Goal: Obtain resource: Download file/media

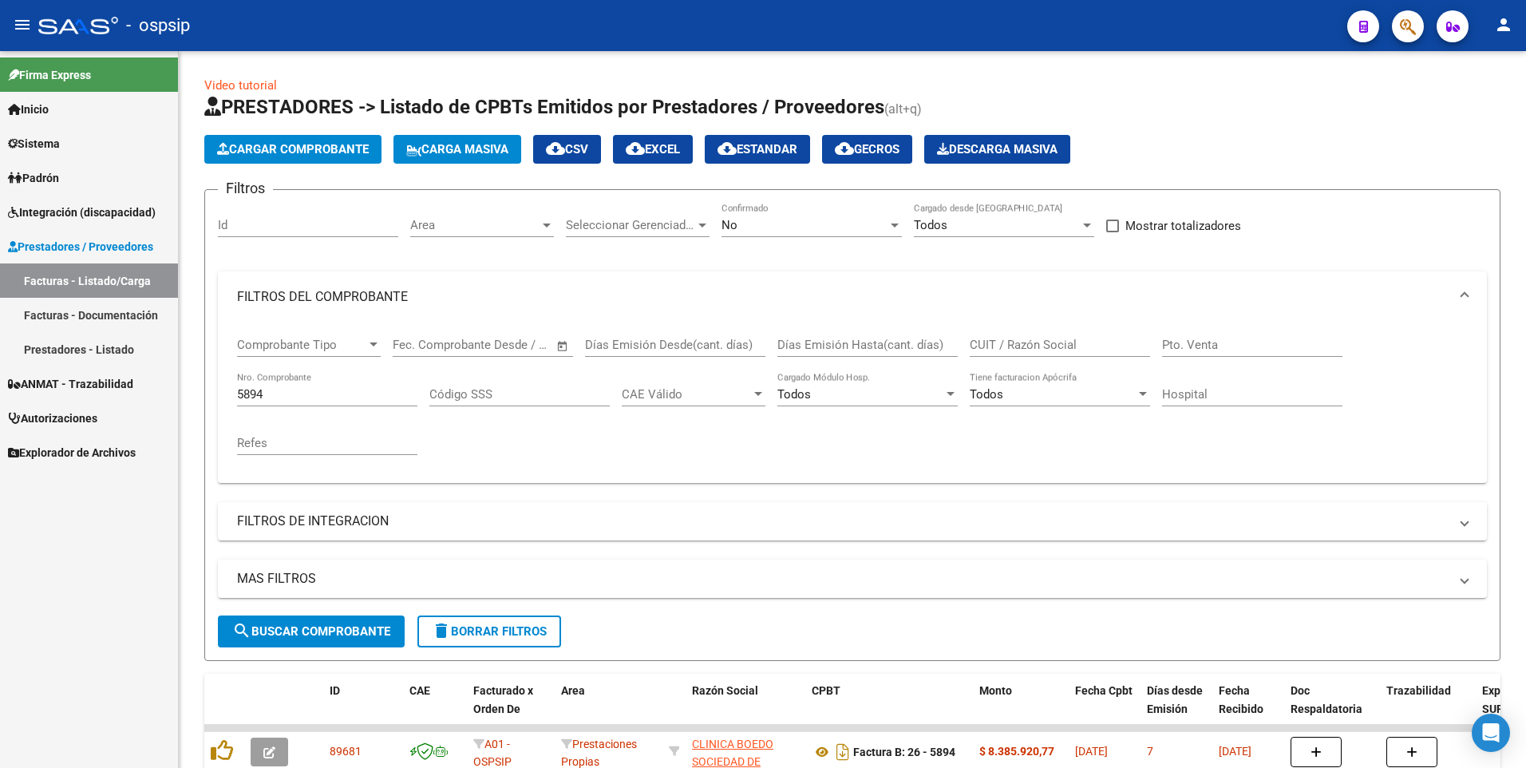
scroll to position [113, 0]
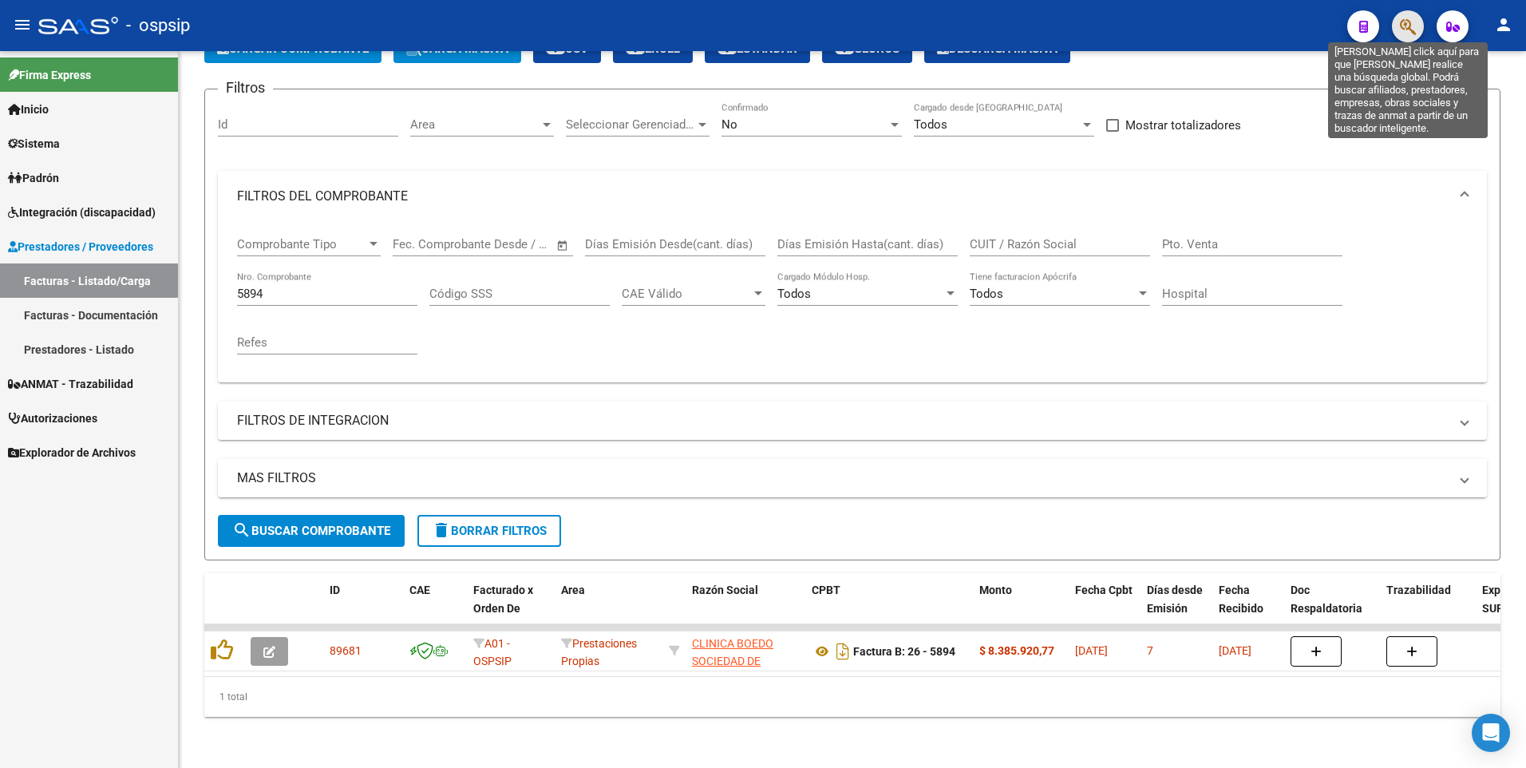
click at [1410, 23] on icon "button" at bounding box center [1408, 27] width 16 height 18
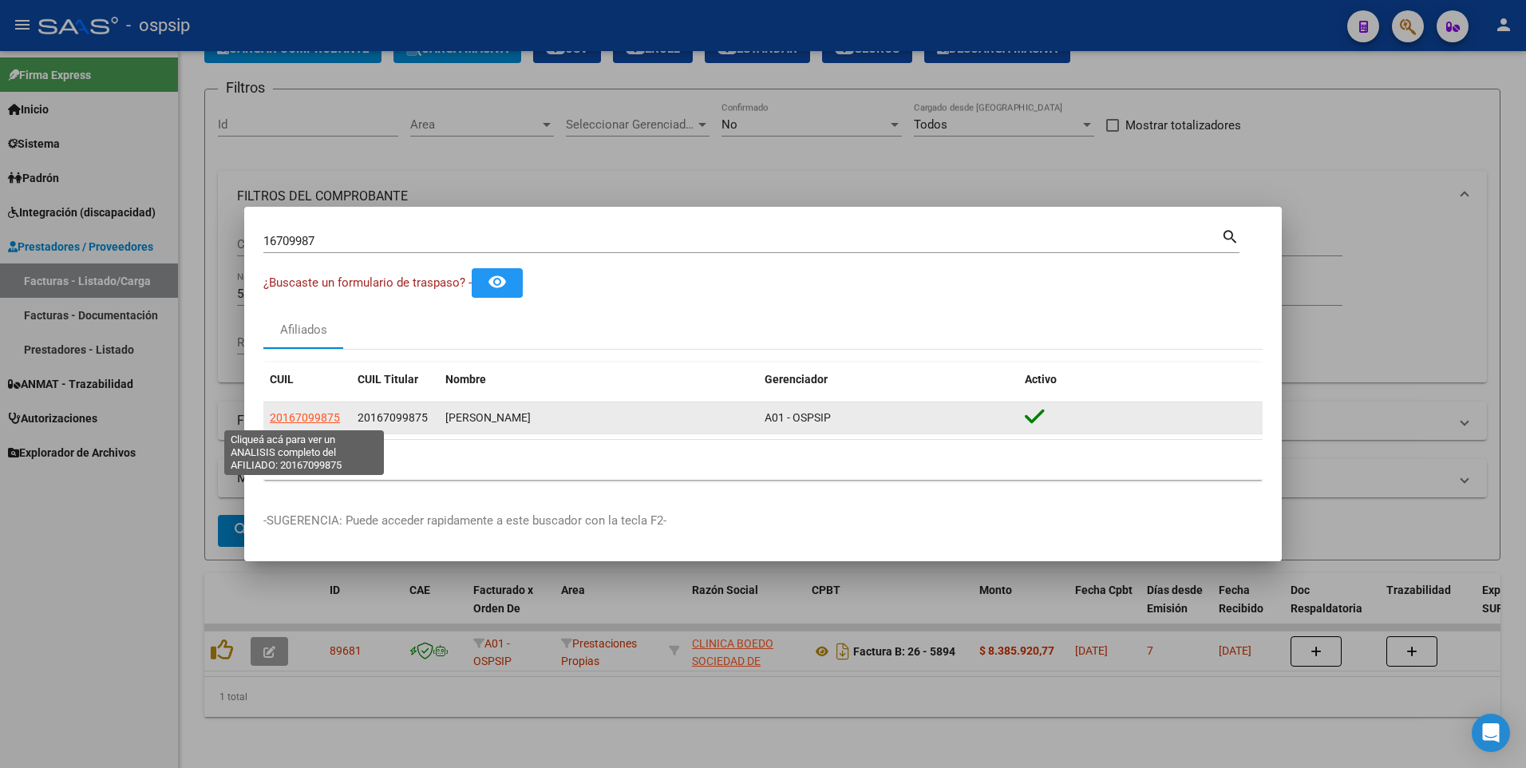
click at [310, 421] on span "20167099875" at bounding box center [305, 417] width 70 height 13
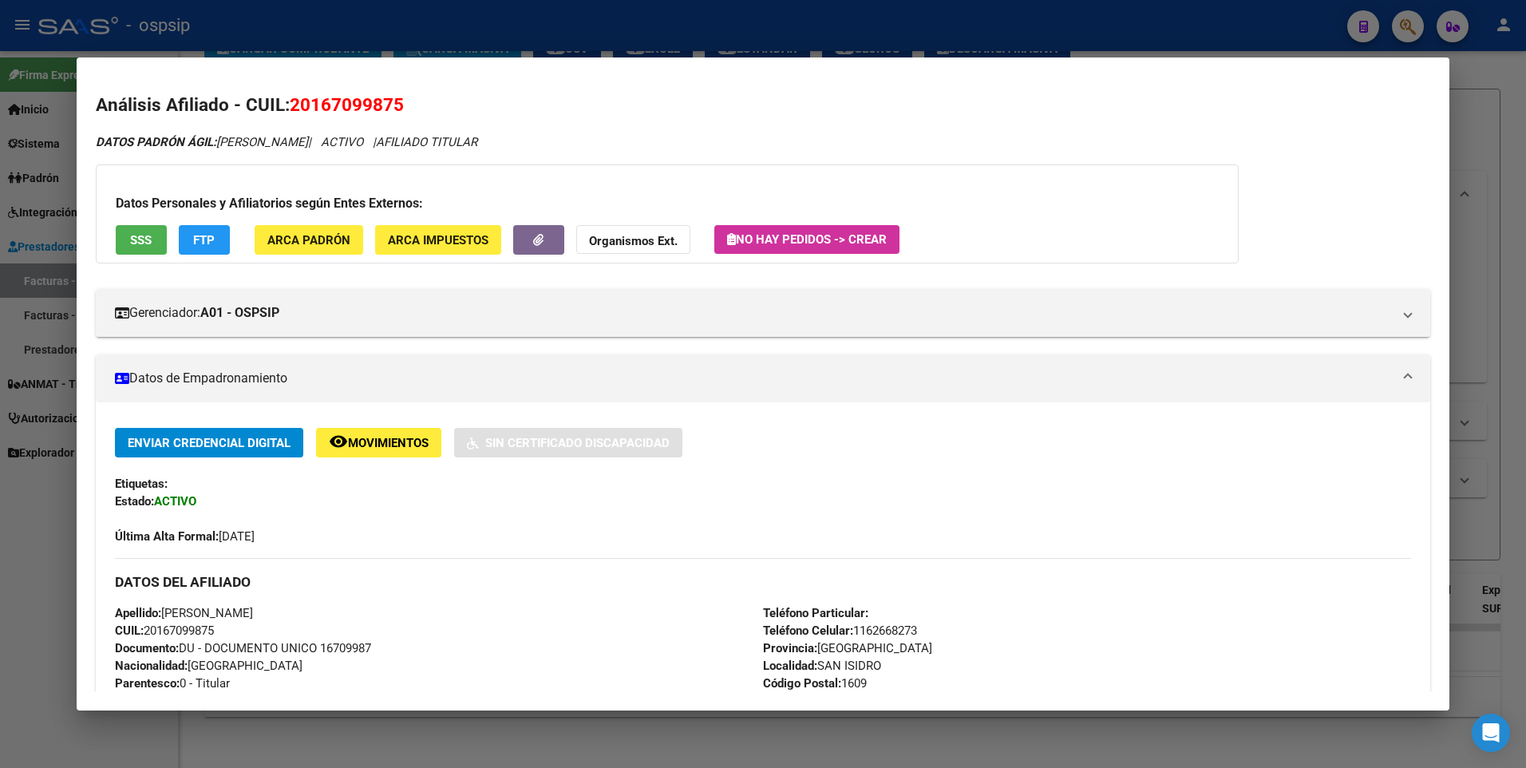
click at [152, 243] on button "SSS" at bounding box center [141, 240] width 51 height 30
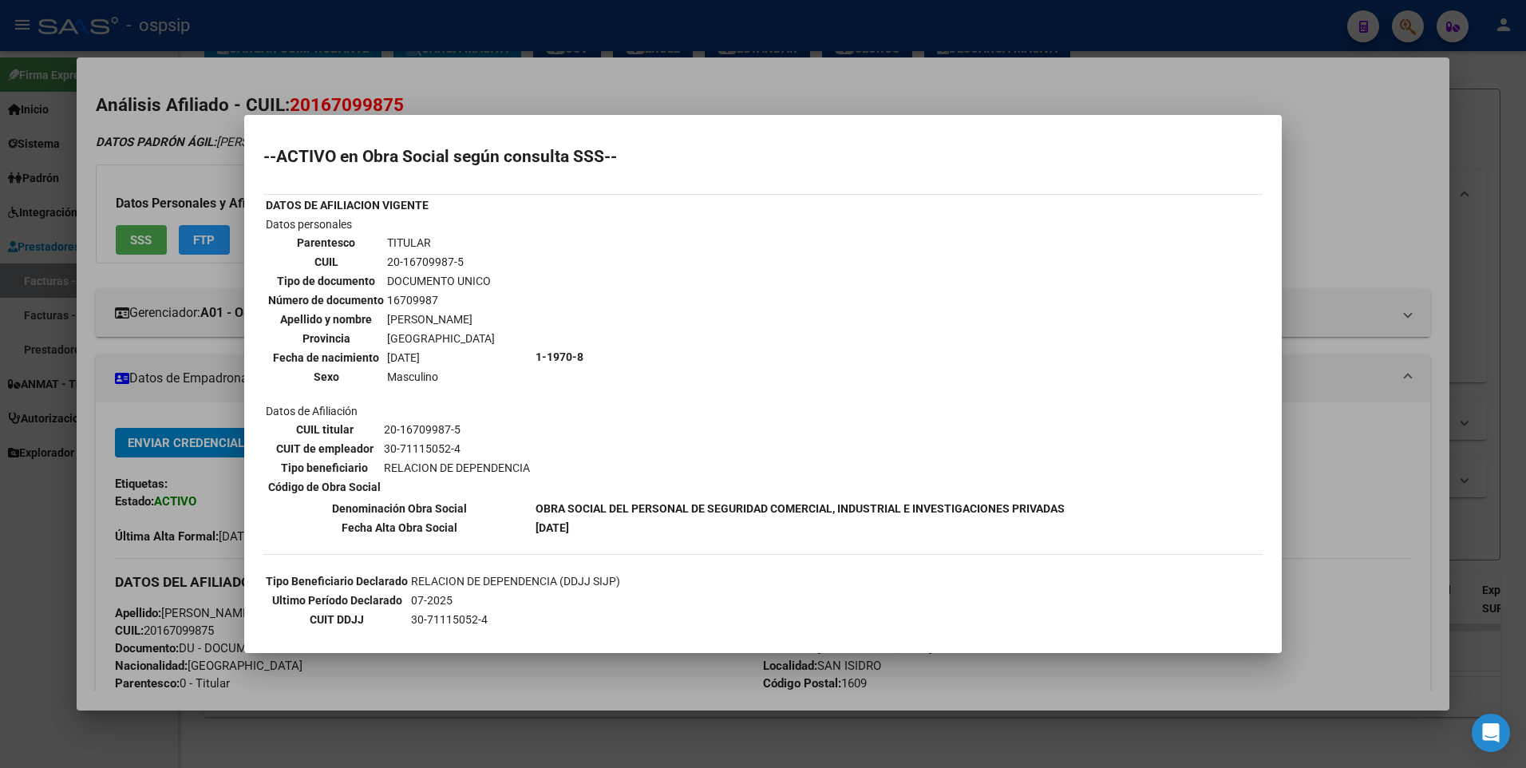
click at [1411, 132] on div at bounding box center [763, 384] width 1526 height 768
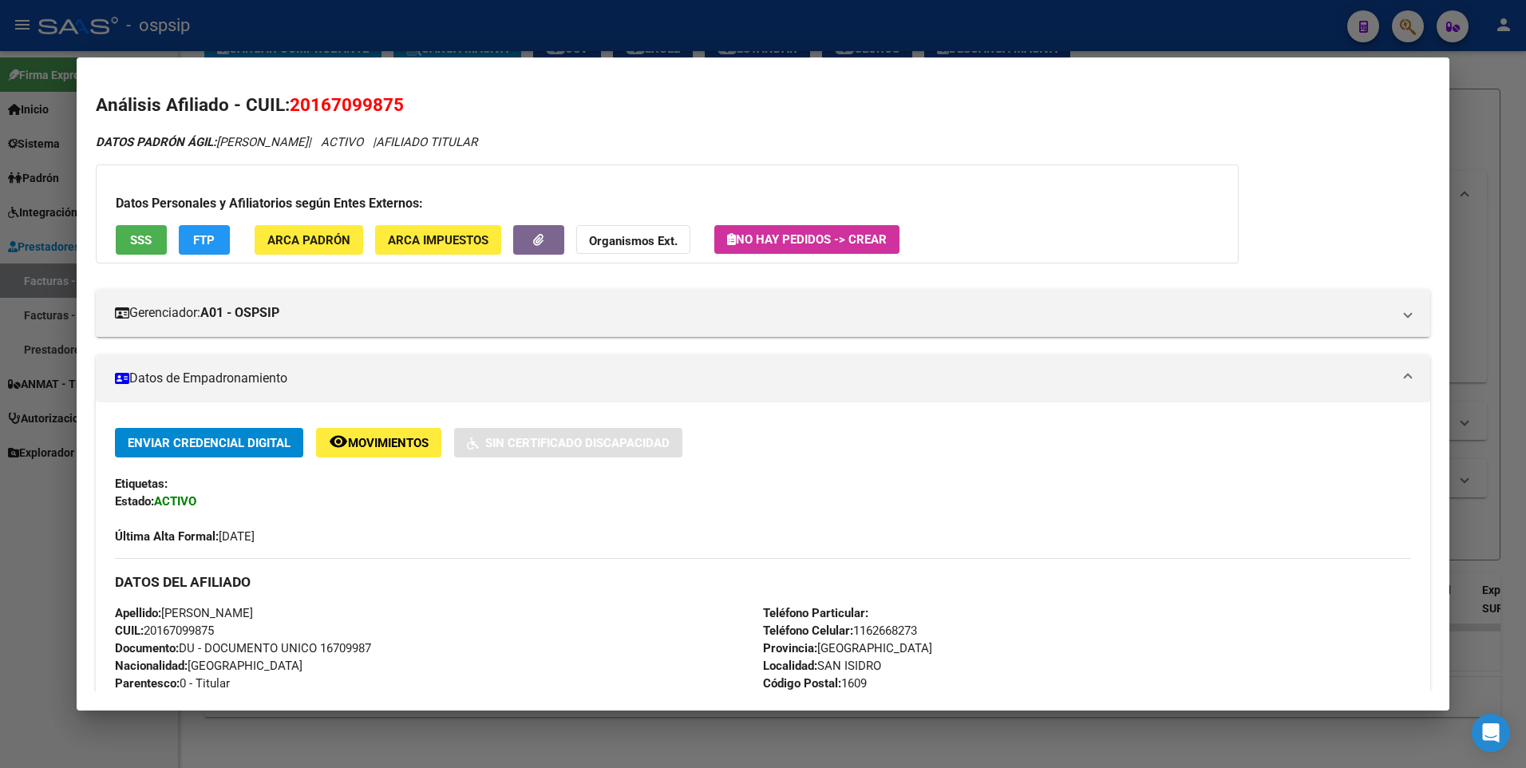
drag, startPoint x: 1505, startPoint y: 104, endPoint x: 1493, endPoint y: 105, distance: 12.9
click at [1506, 103] on div at bounding box center [763, 384] width 1526 height 768
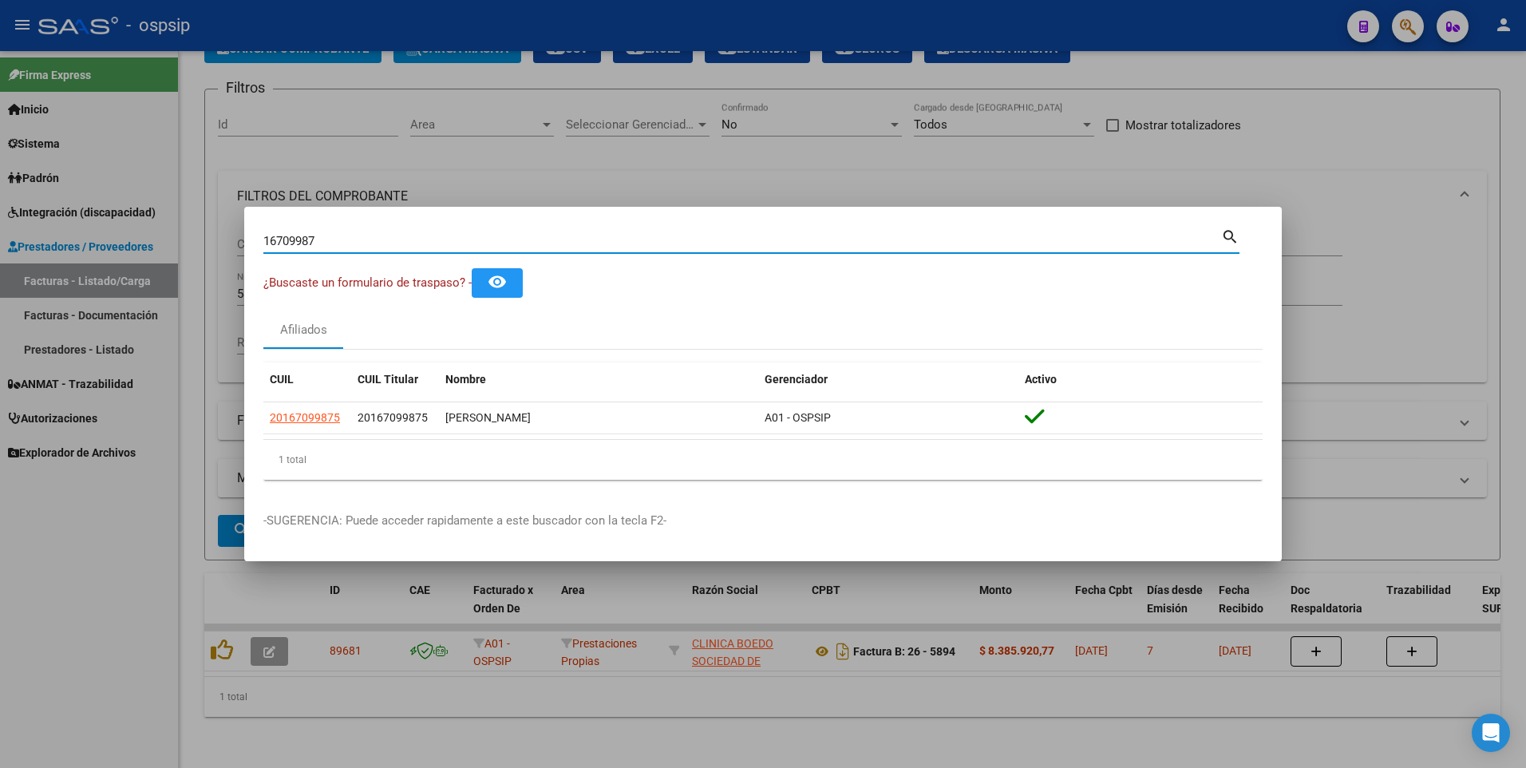
drag, startPoint x: 323, startPoint y: 240, endPoint x: 153, endPoint y: 265, distance: 171.8
click at [153, 265] on div "16709987 Buscar (apellido, dni, cuil, nro traspaso, cuit, obra social) search ¿…" at bounding box center [763, 384] width 1526 height 768
type input "14851902"
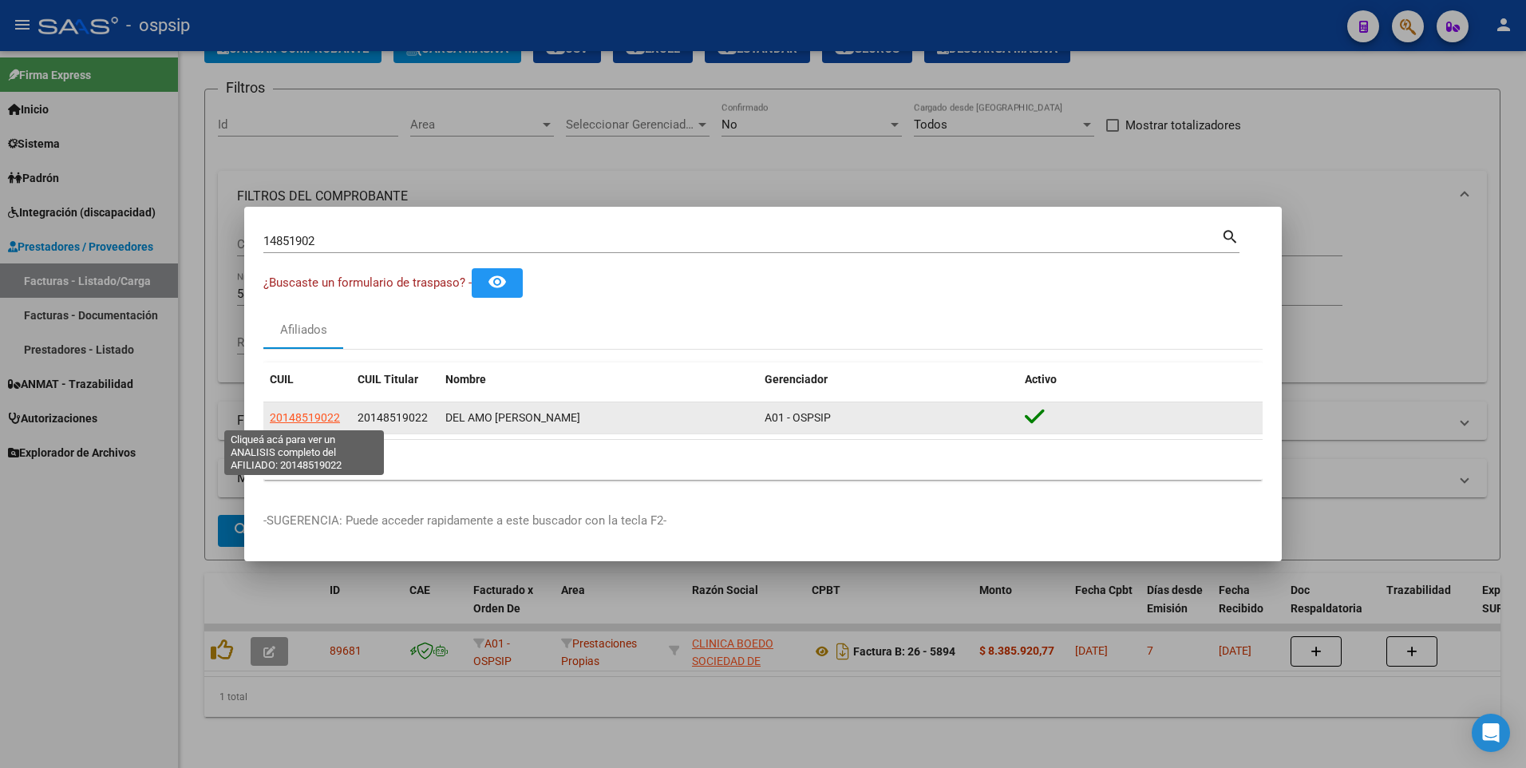
click at [337, 421] on span "20148519022" at bounding box center [305, 417] width 70 height 13
type textarea "20148519022"
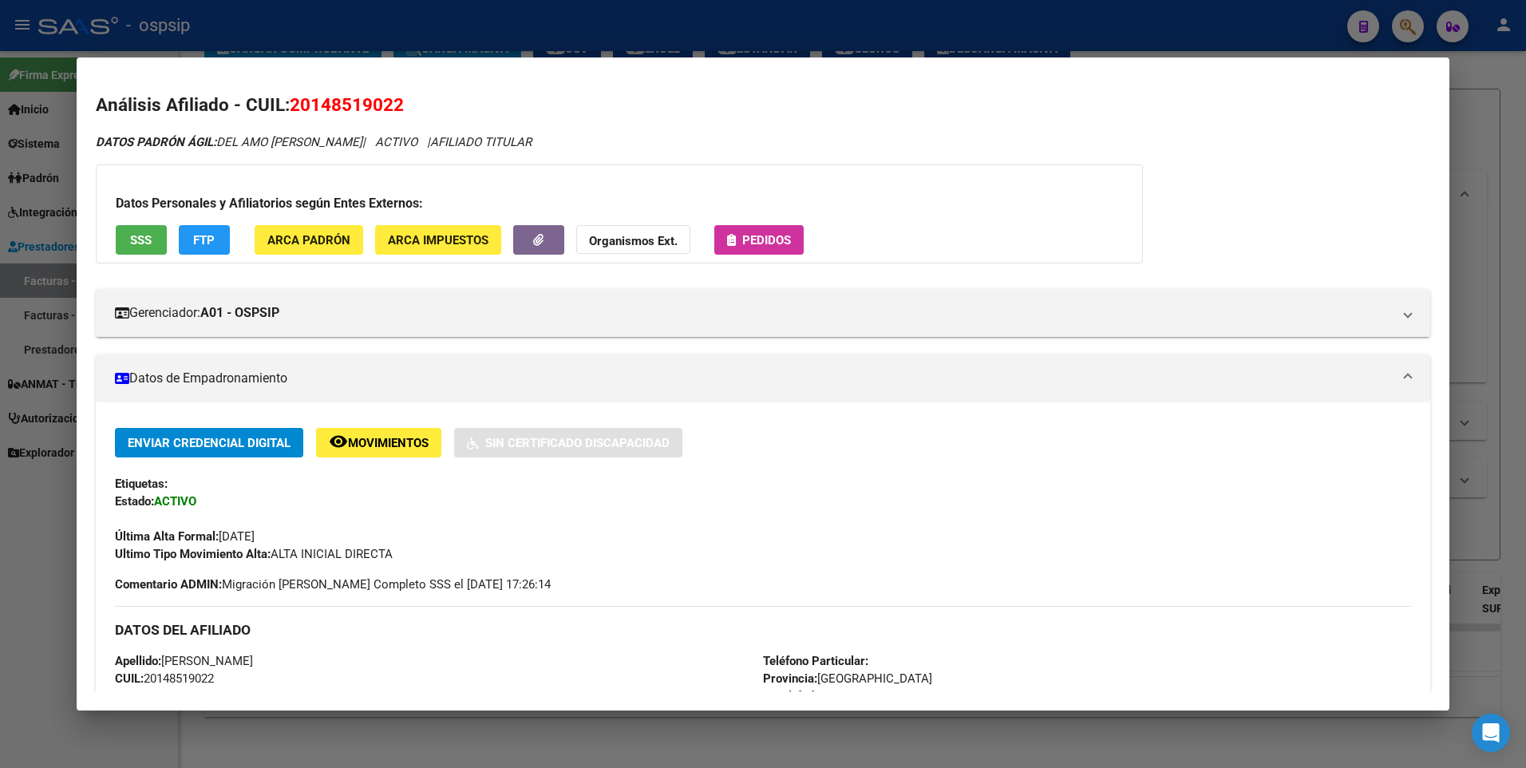
click at [132, 251] on button "SSS" at bounding box center [141, 240] width 51 height 30
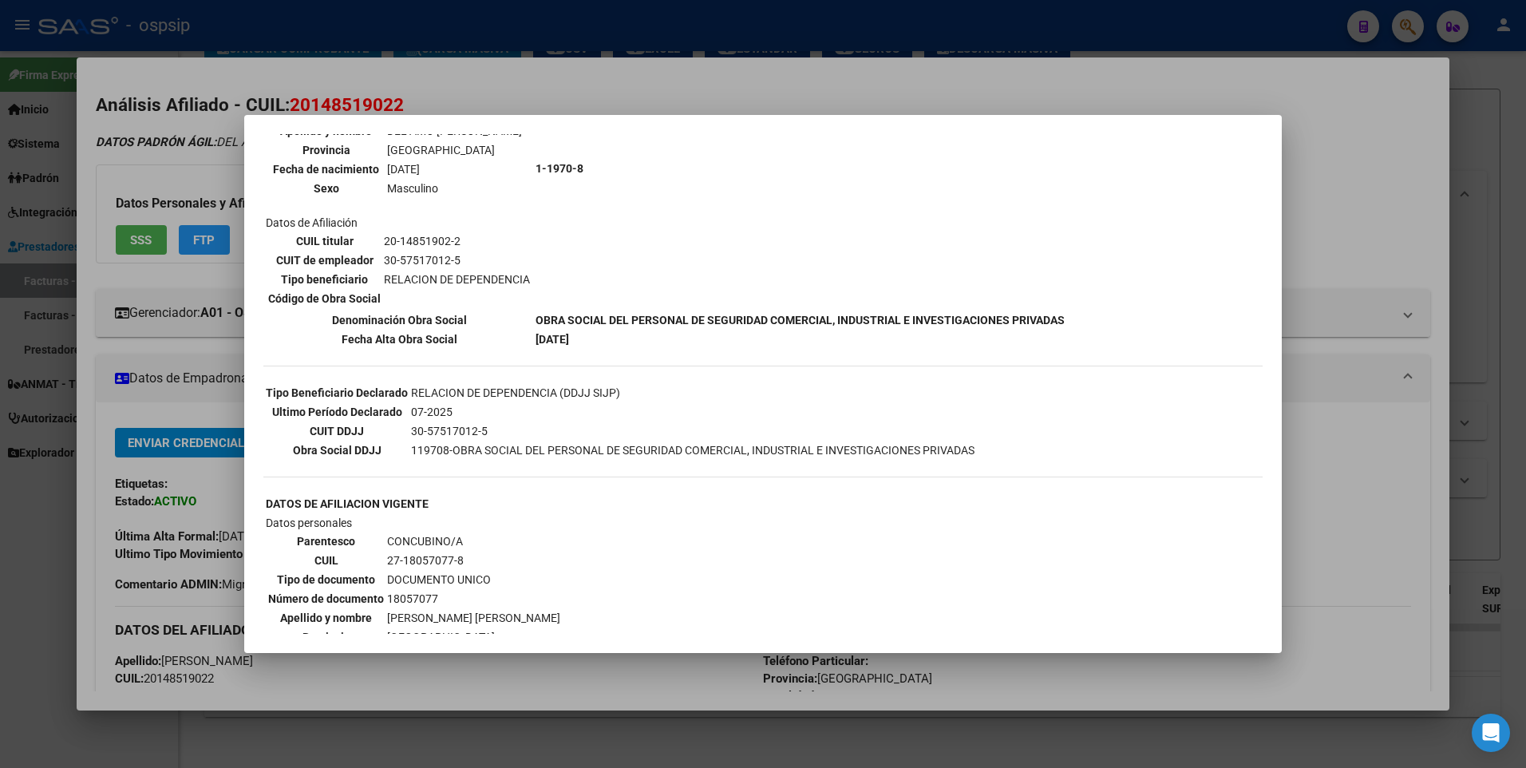
scroll to position [0, 0]
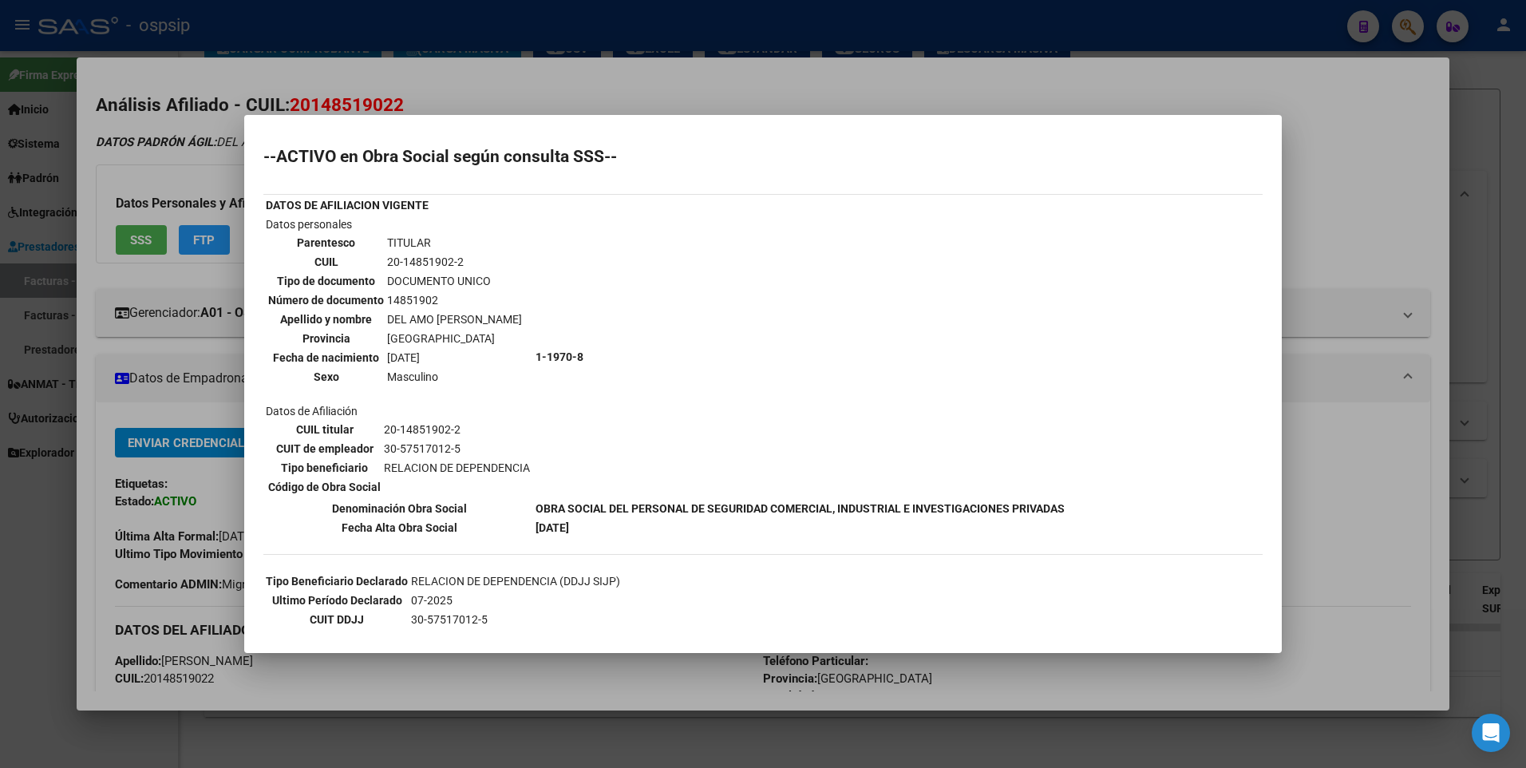
click at [1339, 135] on div at bounding box center [763, 384] width 1526 height 768
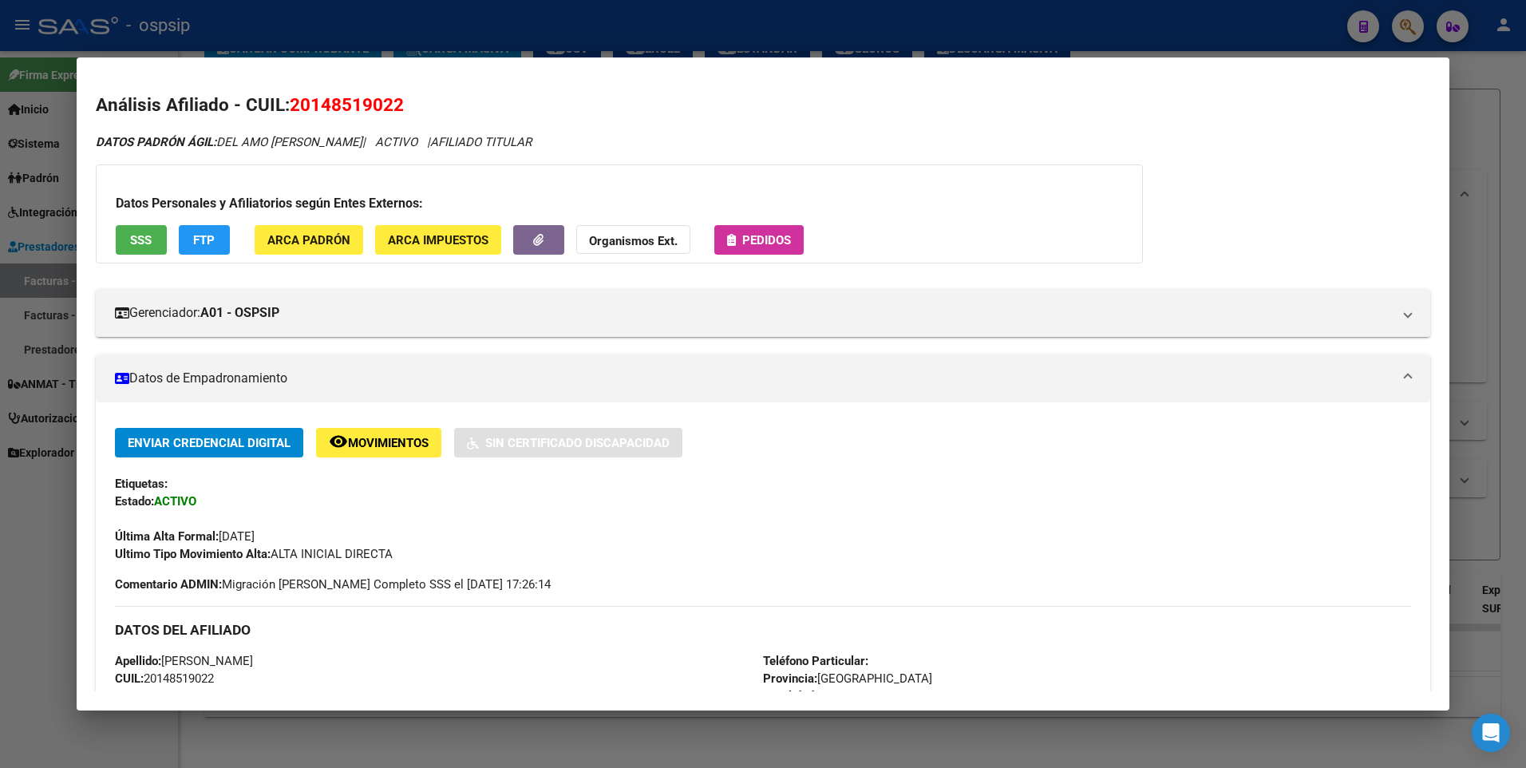
click at [1469, 114] on div at bounding box center [763, 384] width 1526 height 768
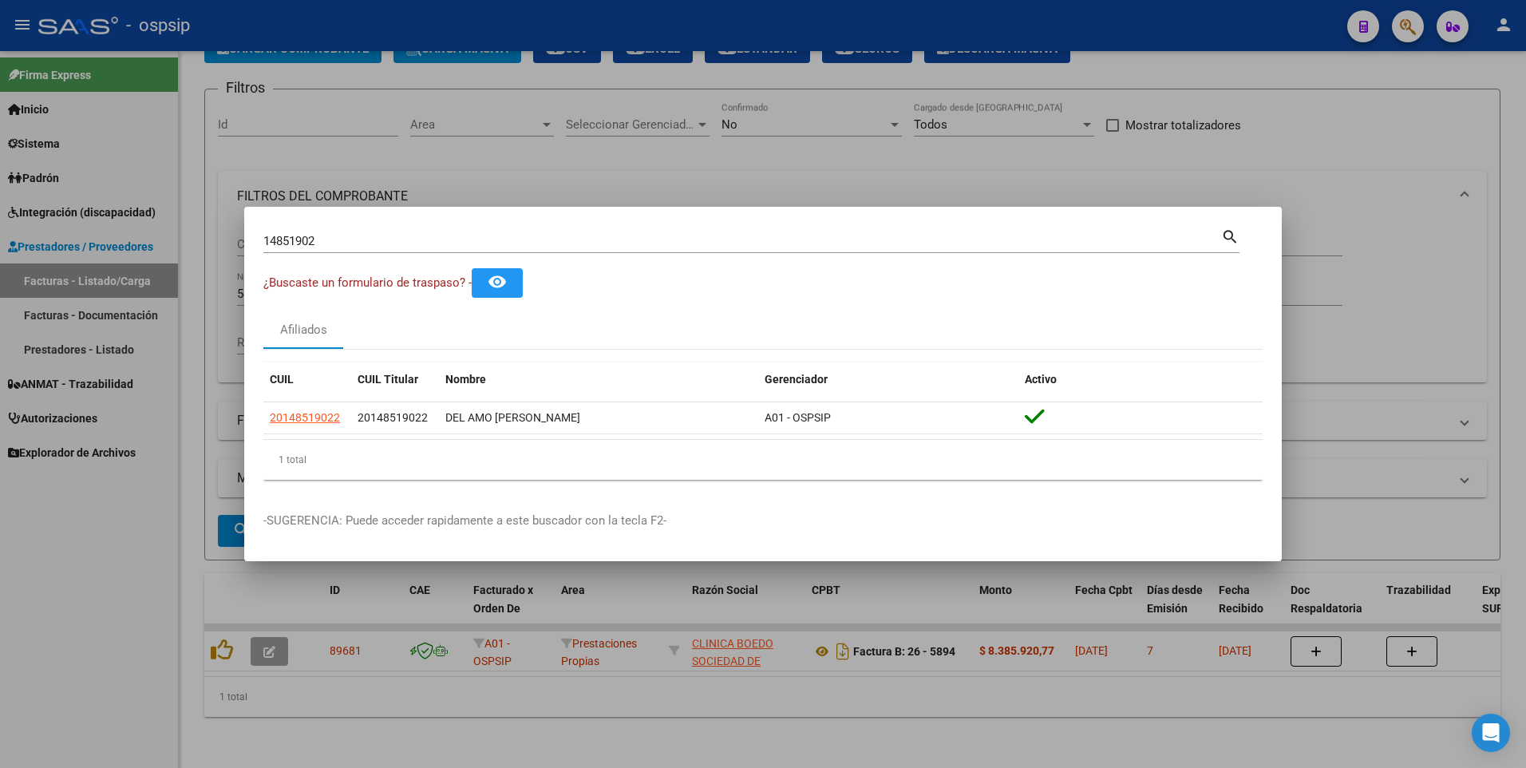
click at [928, 189] on div at bounding box center [763, 384] width 1526 height 768
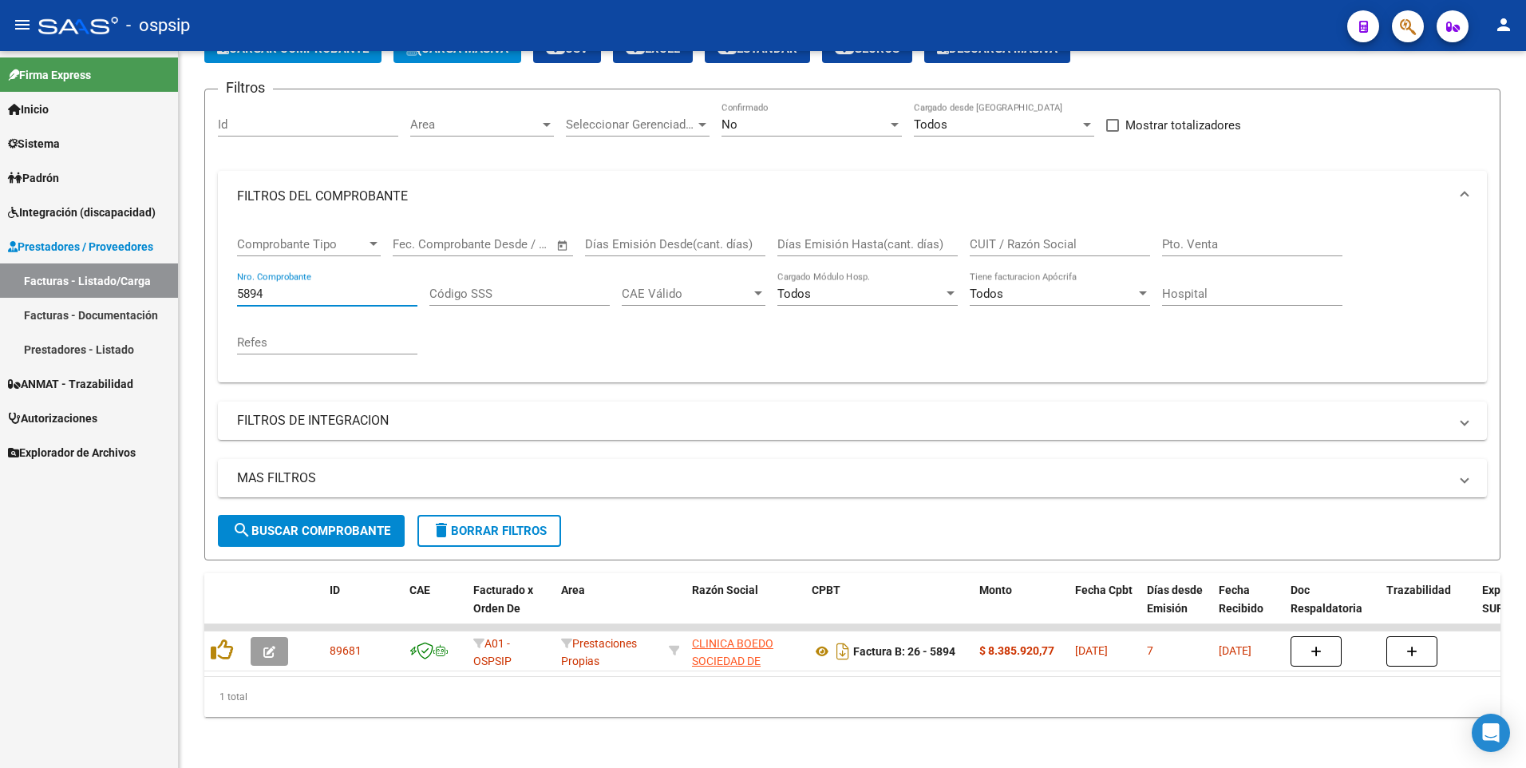
drag, startPoint x: 266, startPoint y: 285, endPoint x: 172, endPoint y: 291, distance: 94.3
click at [172, 291] on mat-sidenav-container "Firma Express Inicio Calendario SSS Instructivos Contacto OS Sistema Usuarios T…" at bounding box center [763, 409] width 1526 height 717
click at [1024, 237] on input "CUIT / Razón Social" at bounding box center [1060, 244] width 180 height 14
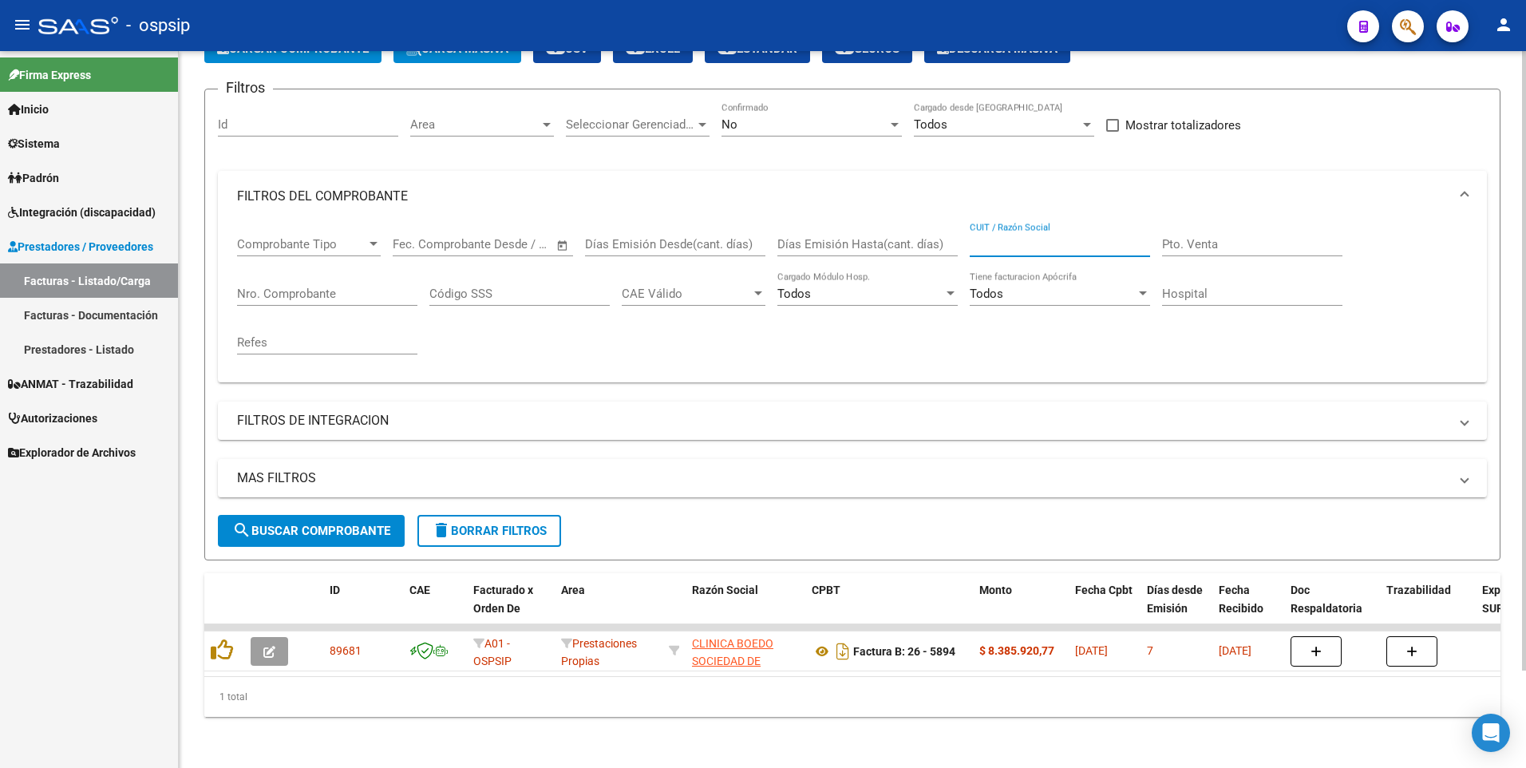
click at [842, 117] on div "No" at bounding box center [805, 124] width 166 height 14
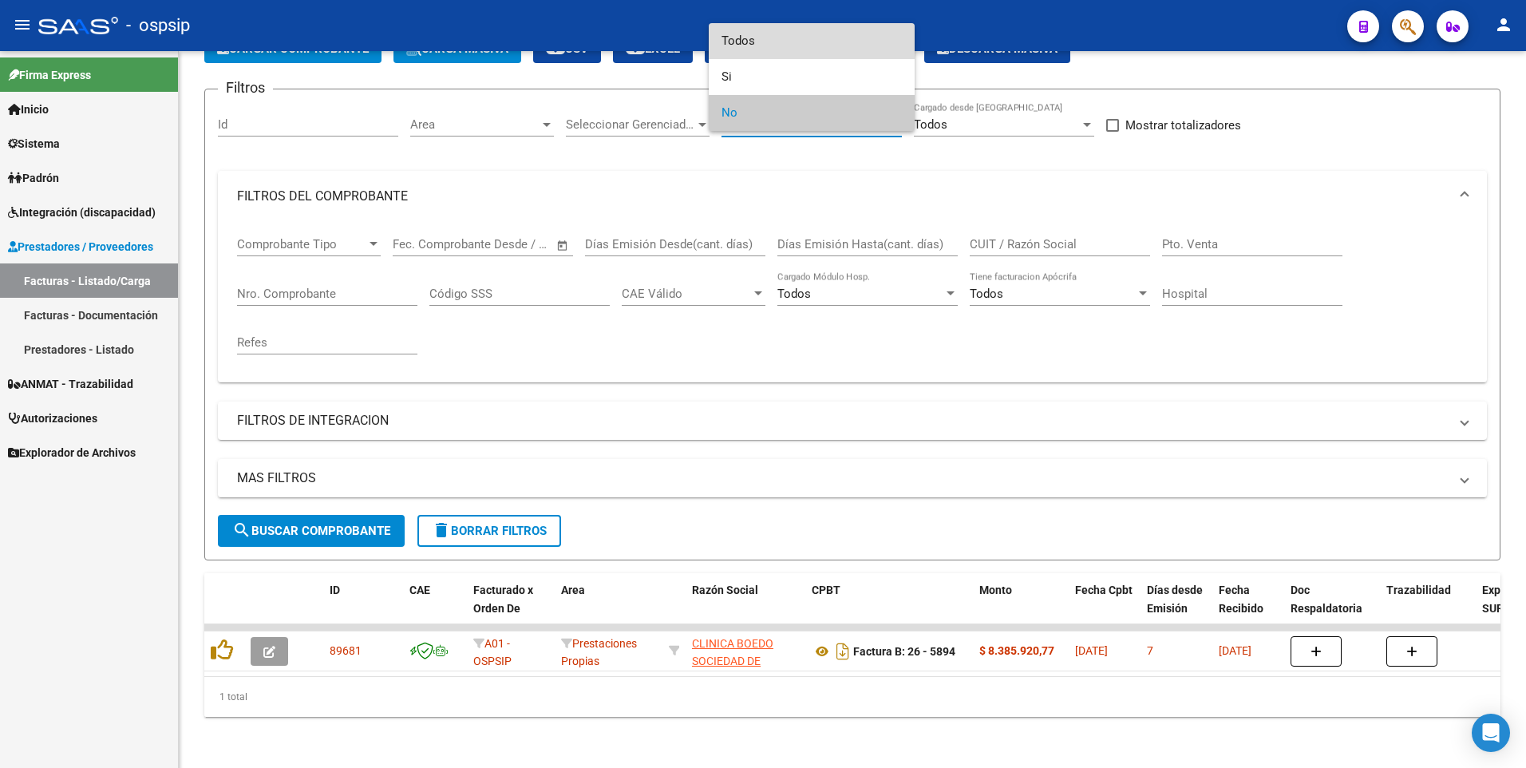
click at [817, 42] on span "Todos" at bounding box center [812, 41] width 180 height 36
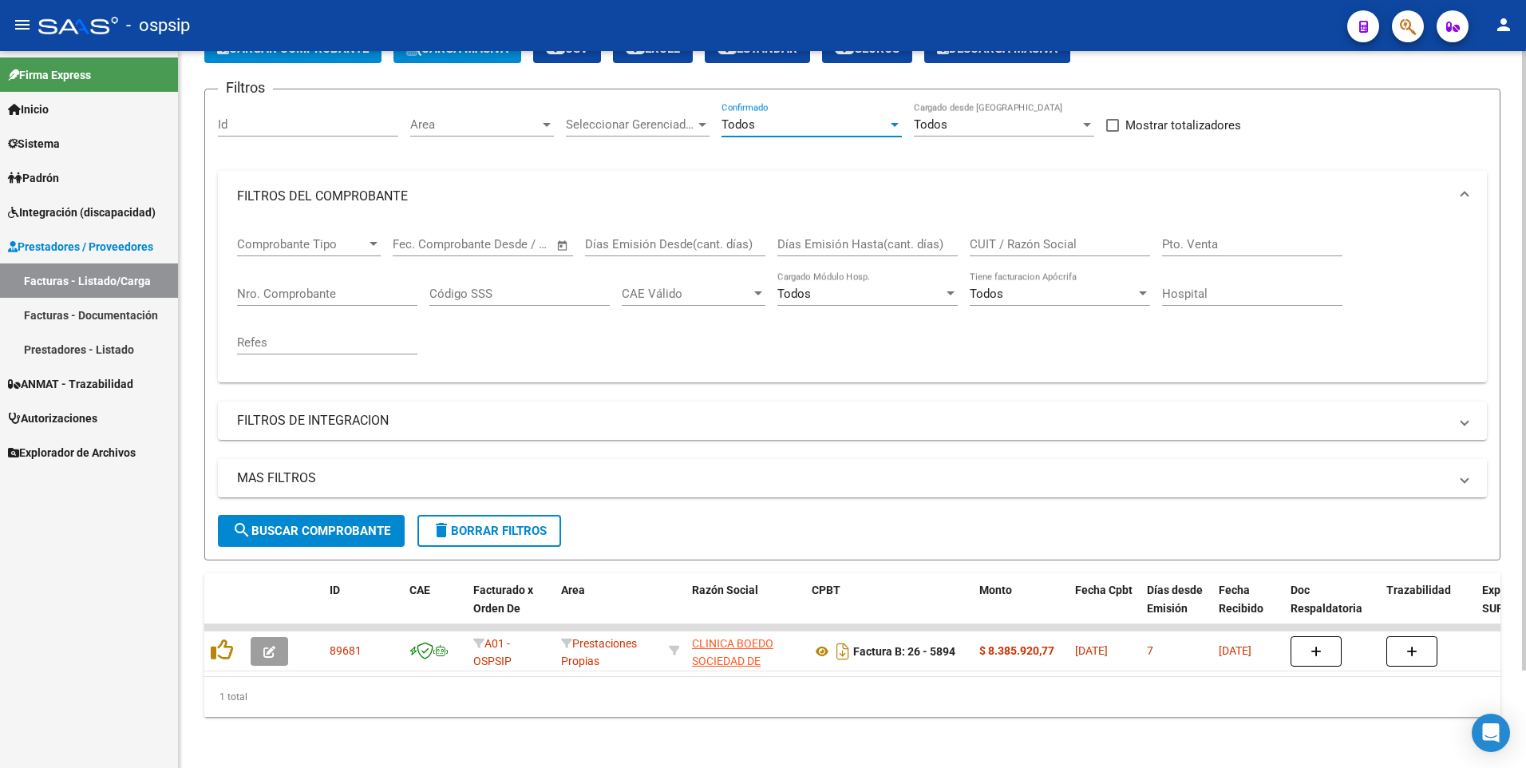
click at [1043, 237] on input "CUIT / Razón Social" at bounding box center [1060, 244] width 180 height 14
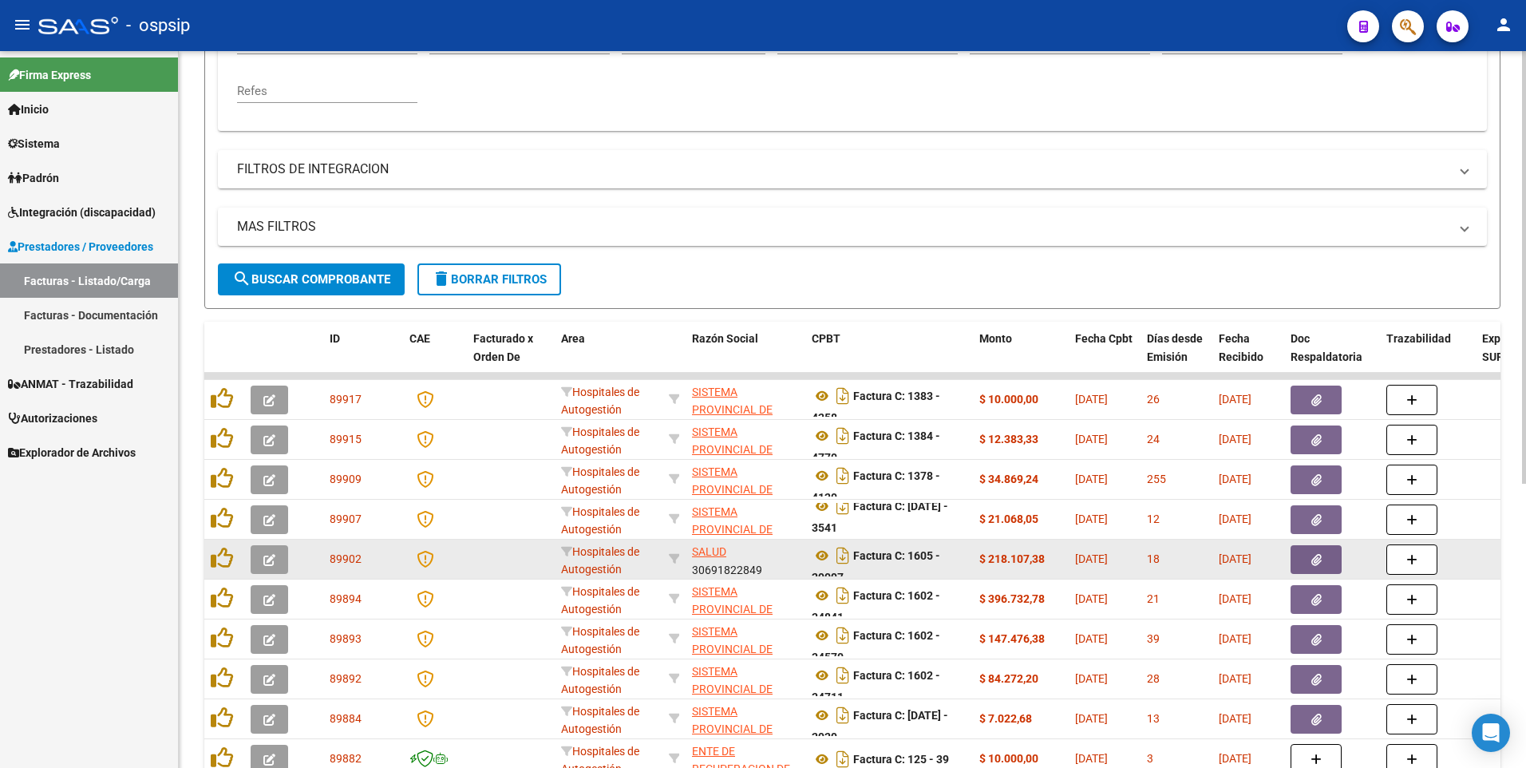
scroll to position [39, 0]
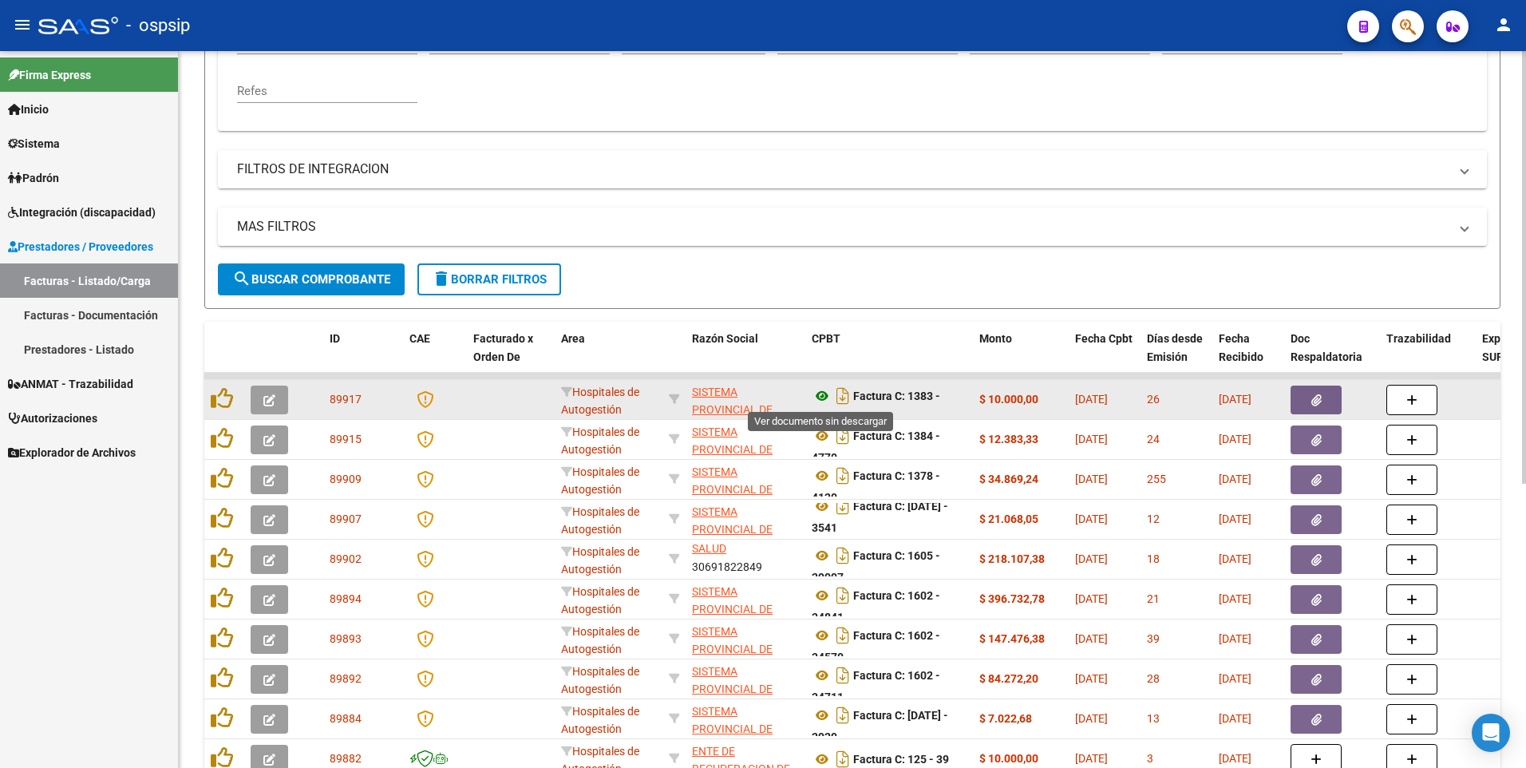
click at [824, 401] on icon at bounding box center [822, 395] width 21 height 19
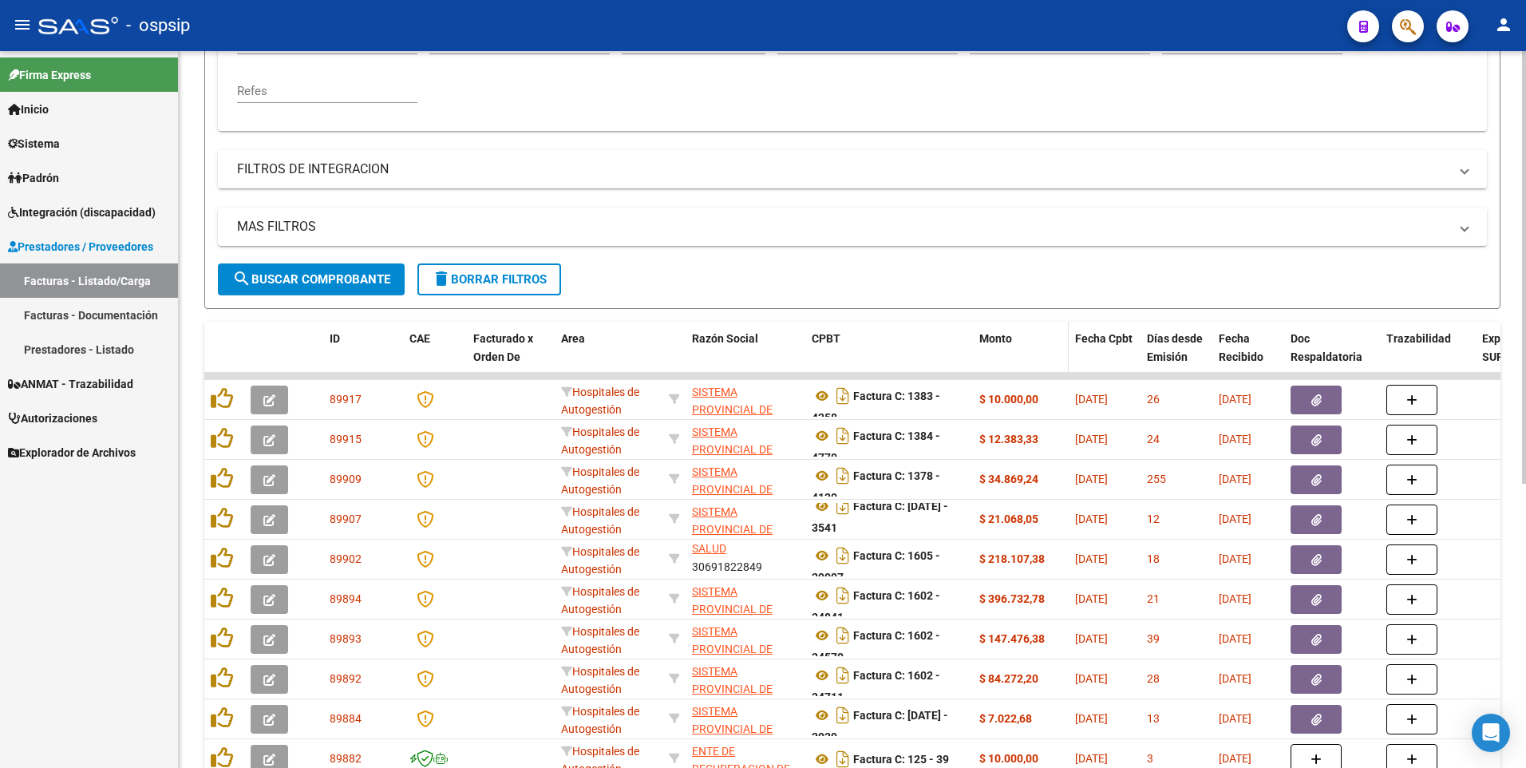
scroll to position [472, 0]
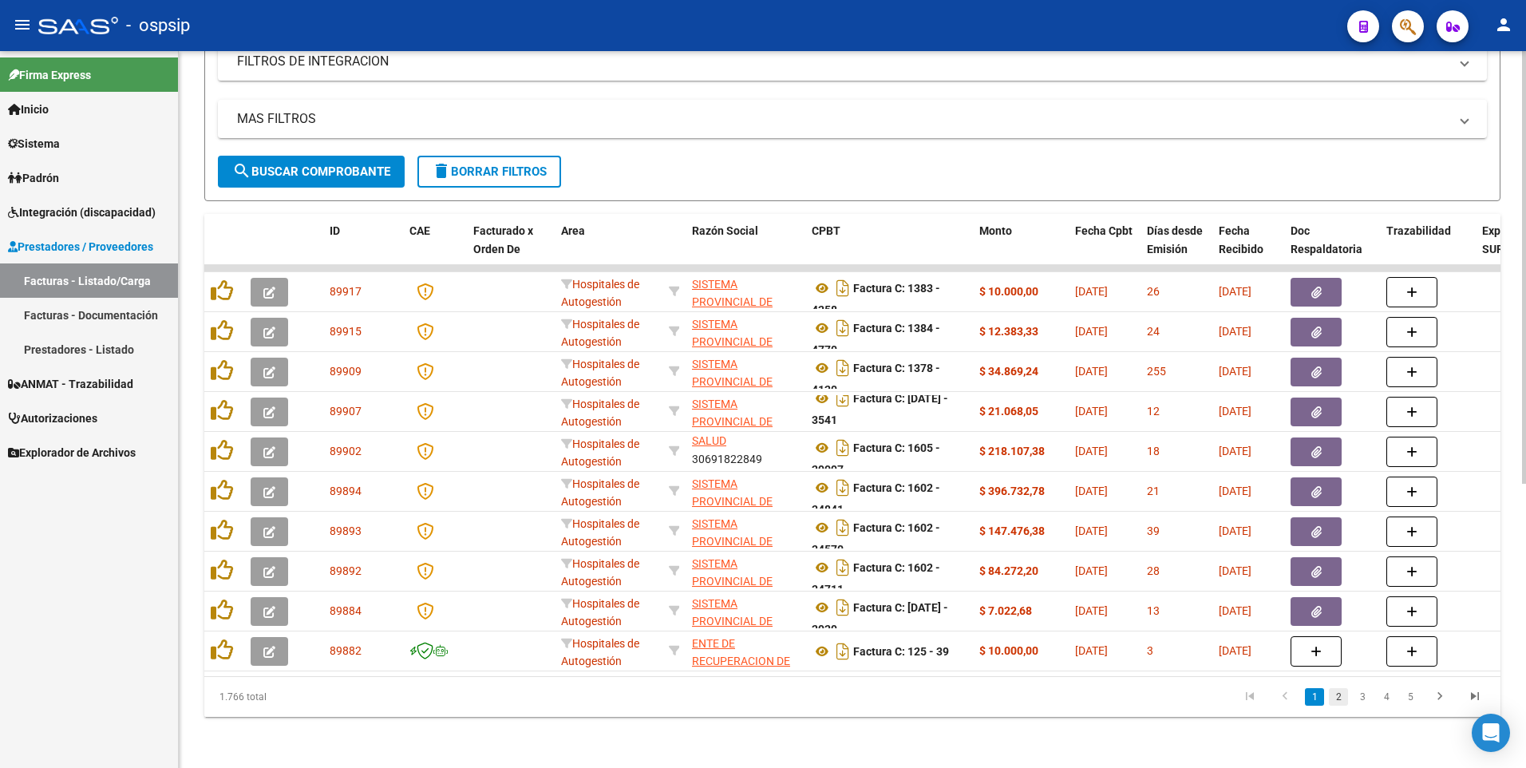
click at [1339, 696] on link "2" at bounding box center [1338, 697] width 19 height 18
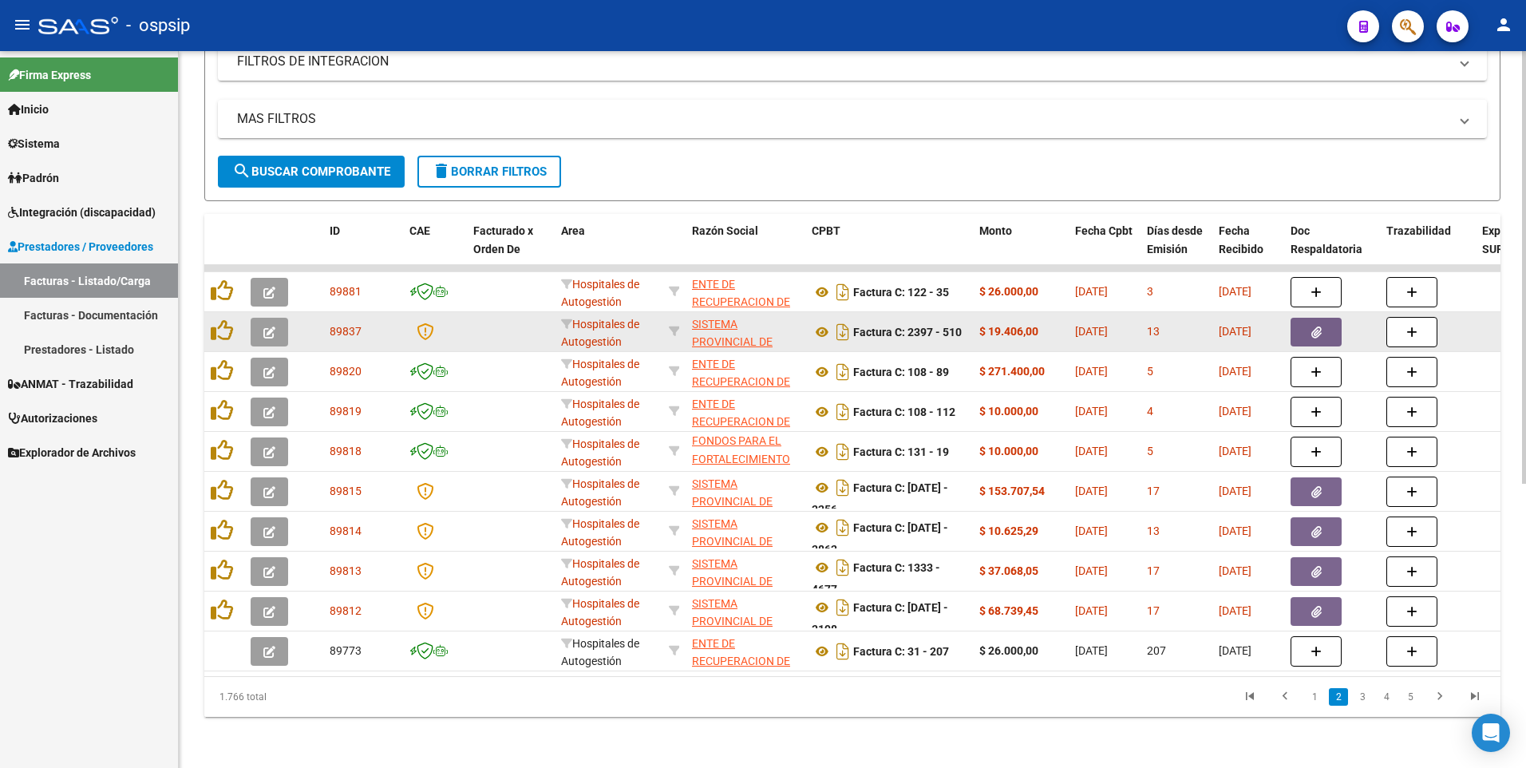
scroll to position [0, 0]
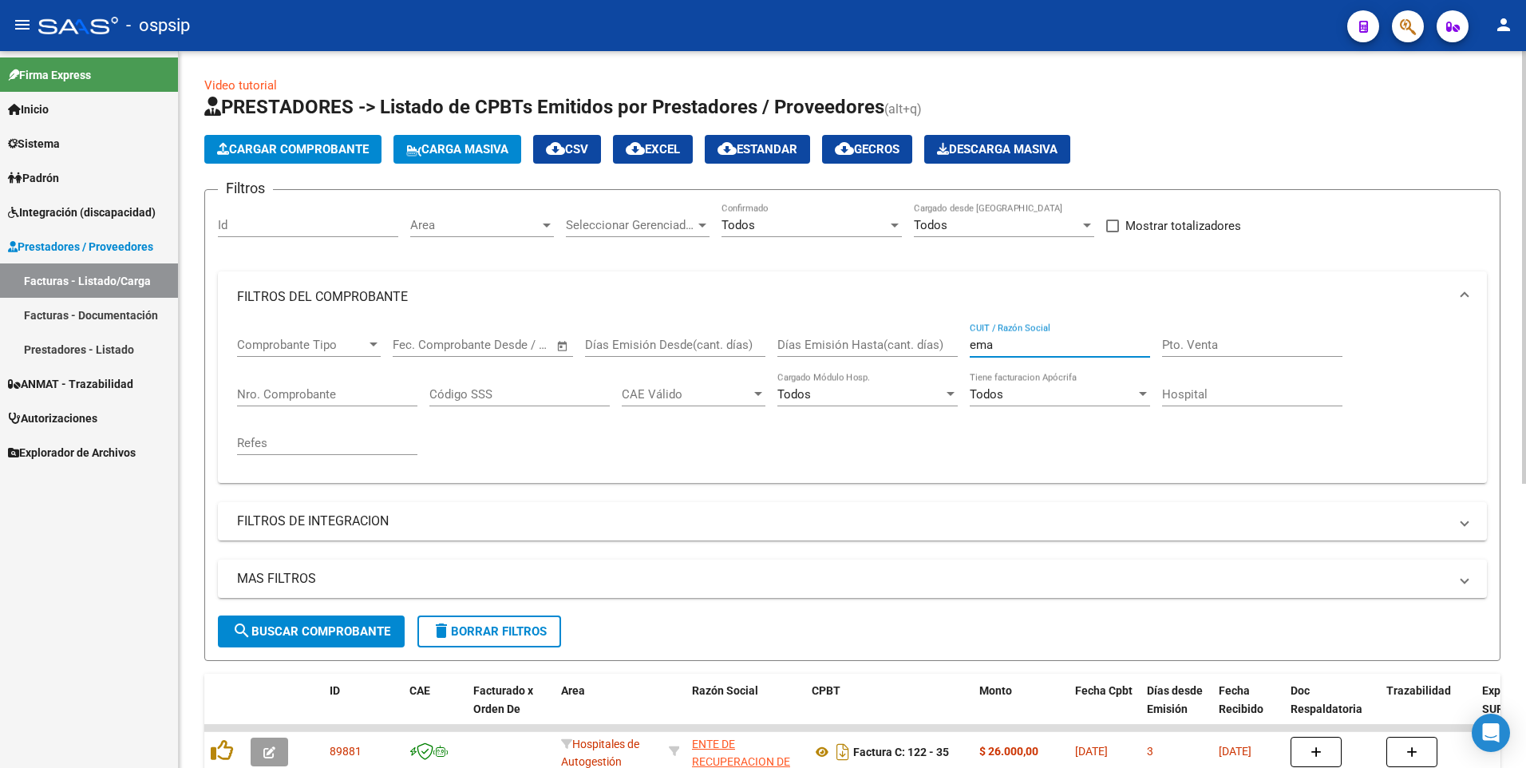
click at [1015, 340] on input "ema" at bounding box center [1060, 345] width 180 height 14
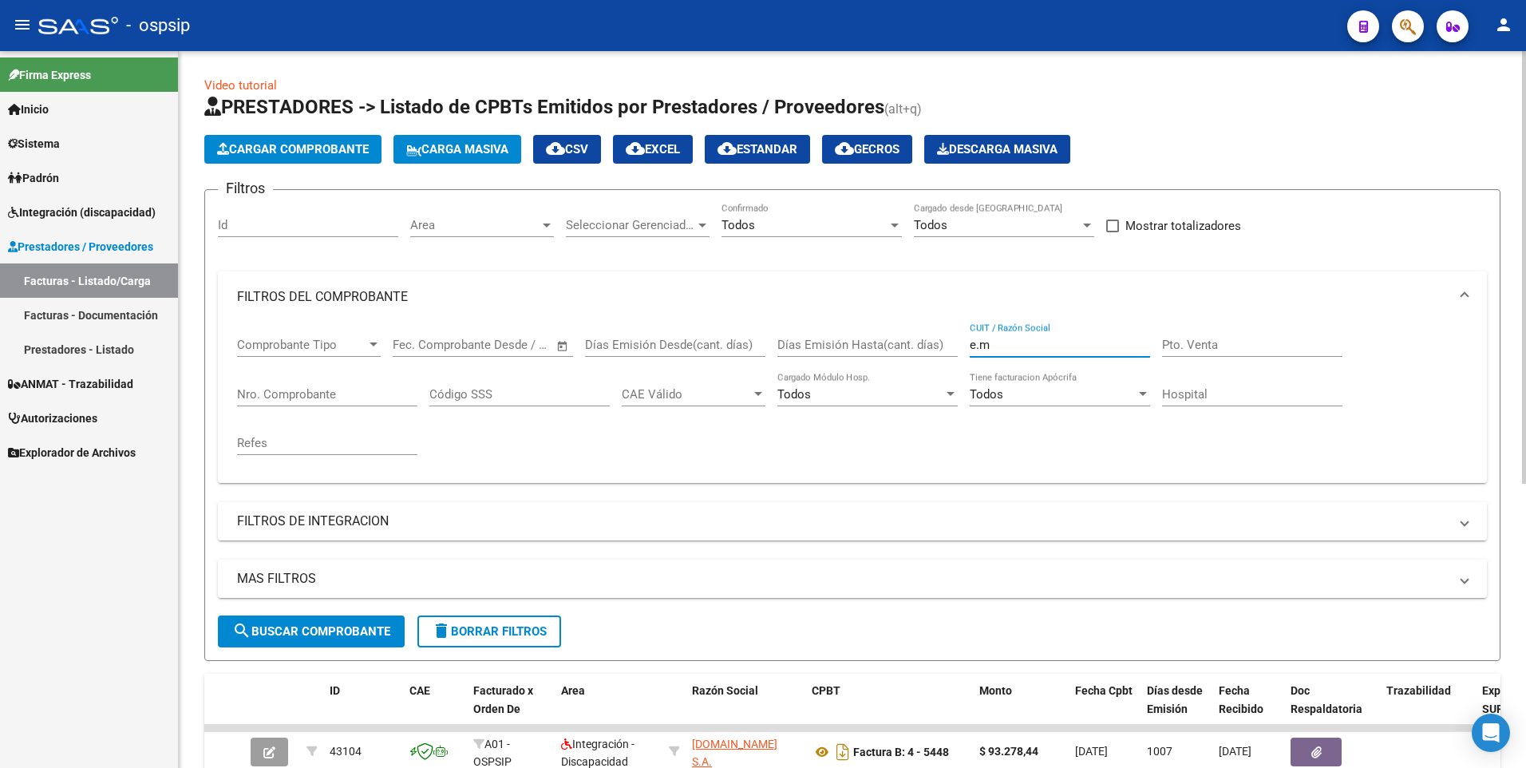
click at [1010, 332] on div "e.m CUIT / Razón Social" at bounding box center [1060, 339] width 180 height 34
click at [1001, 345] on input "e.m" at bounding box center [1060, 345] width 180 height 14
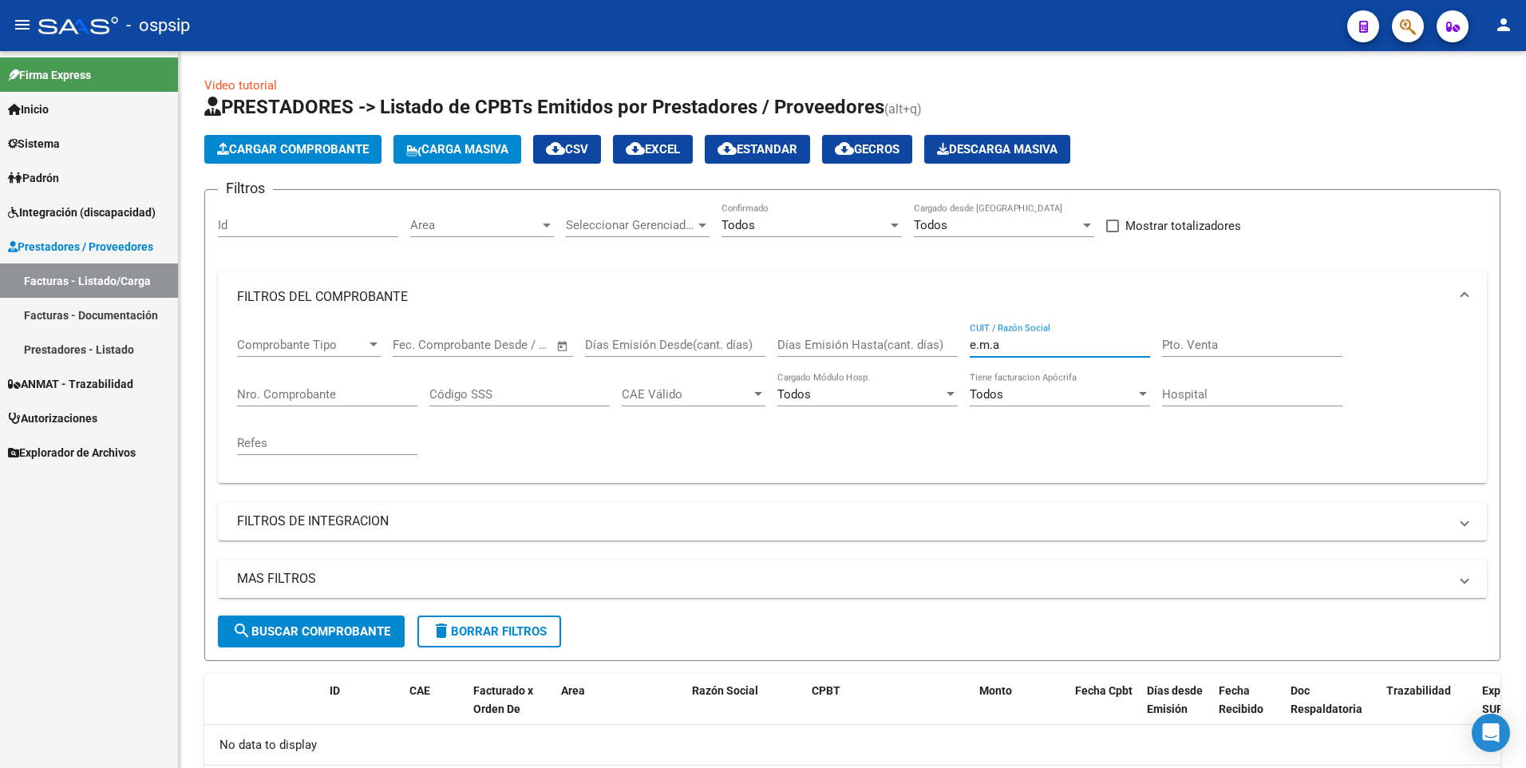
type input "e.m.a"
drag, startPoint x: 1020, startPoint y: 339, endPoint x: 819, endPoint y: 366, distance: 203.0
click at [819, 366] on div "Comprobante Tipo Comprobante Tipo Fecha inicio – Fecha fin Fec. Comprobante Des…" at bounding box center [852, 396] width 1231 height 148
click at [253, 387] on input "Nro. Comprobante" at bounding box center [327, 394] width 180 height 14
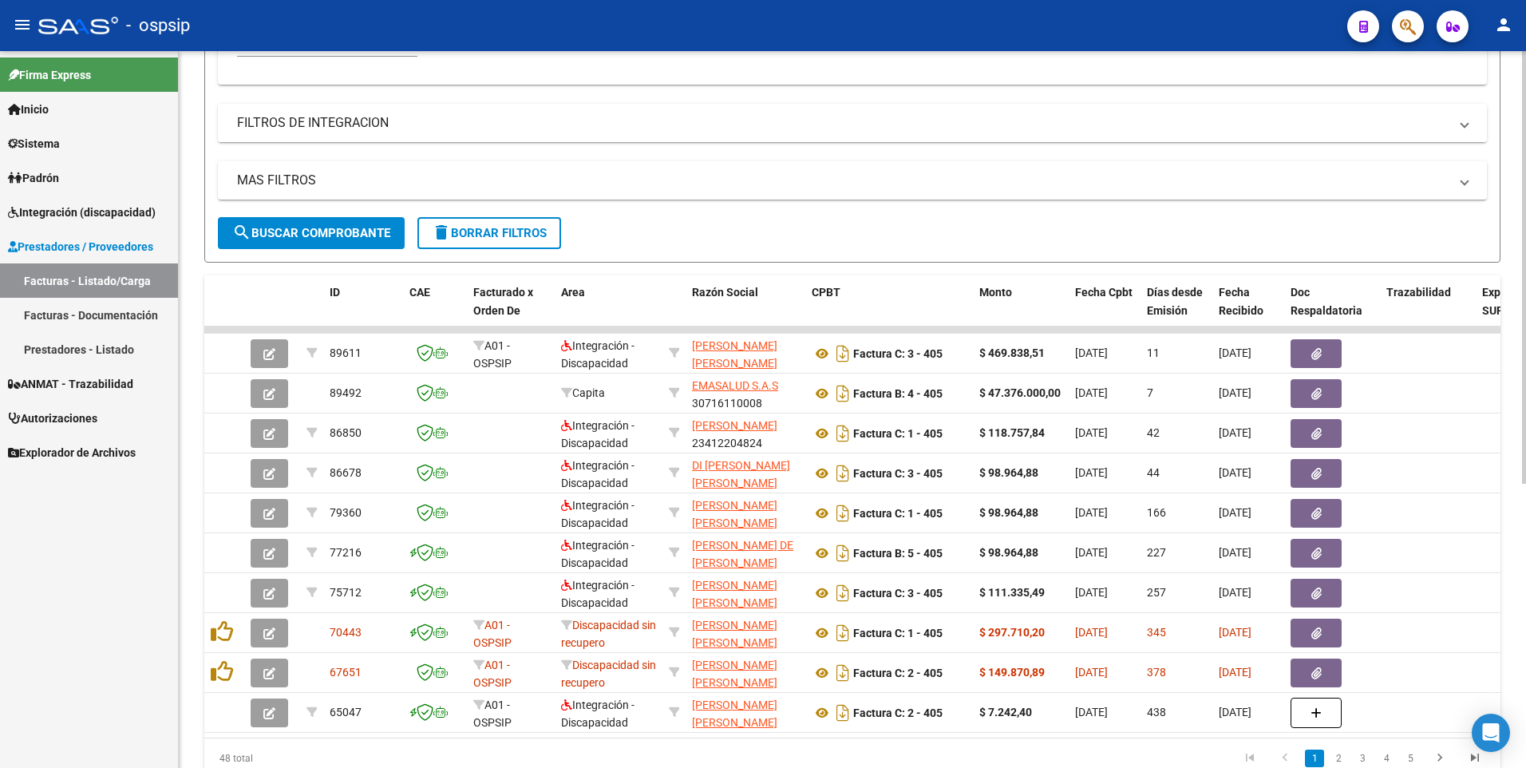
scroll to position [399, 0]
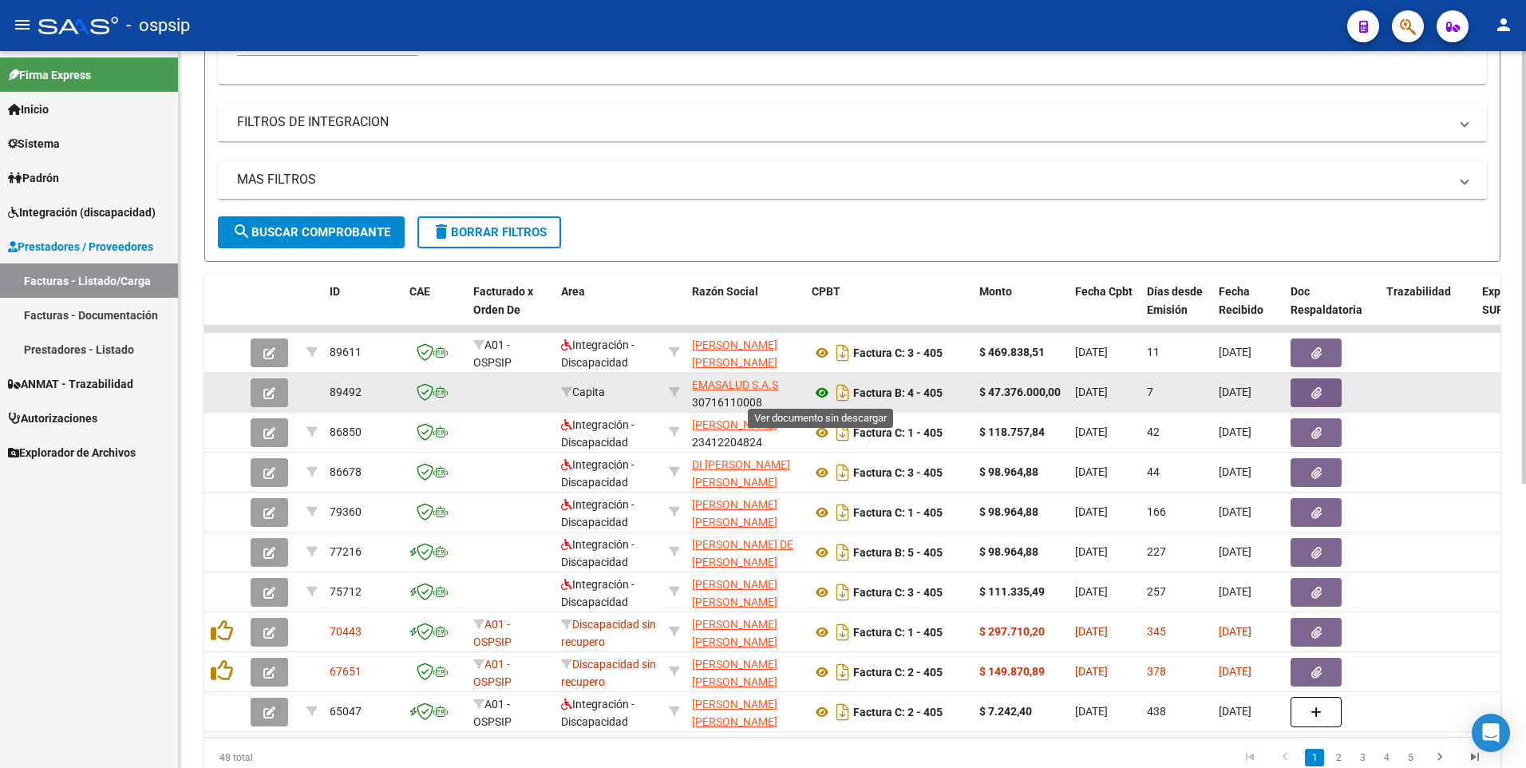
type input "405"
click at [821, 396] on icon at bounding box center [822, 392] width 21 height 19
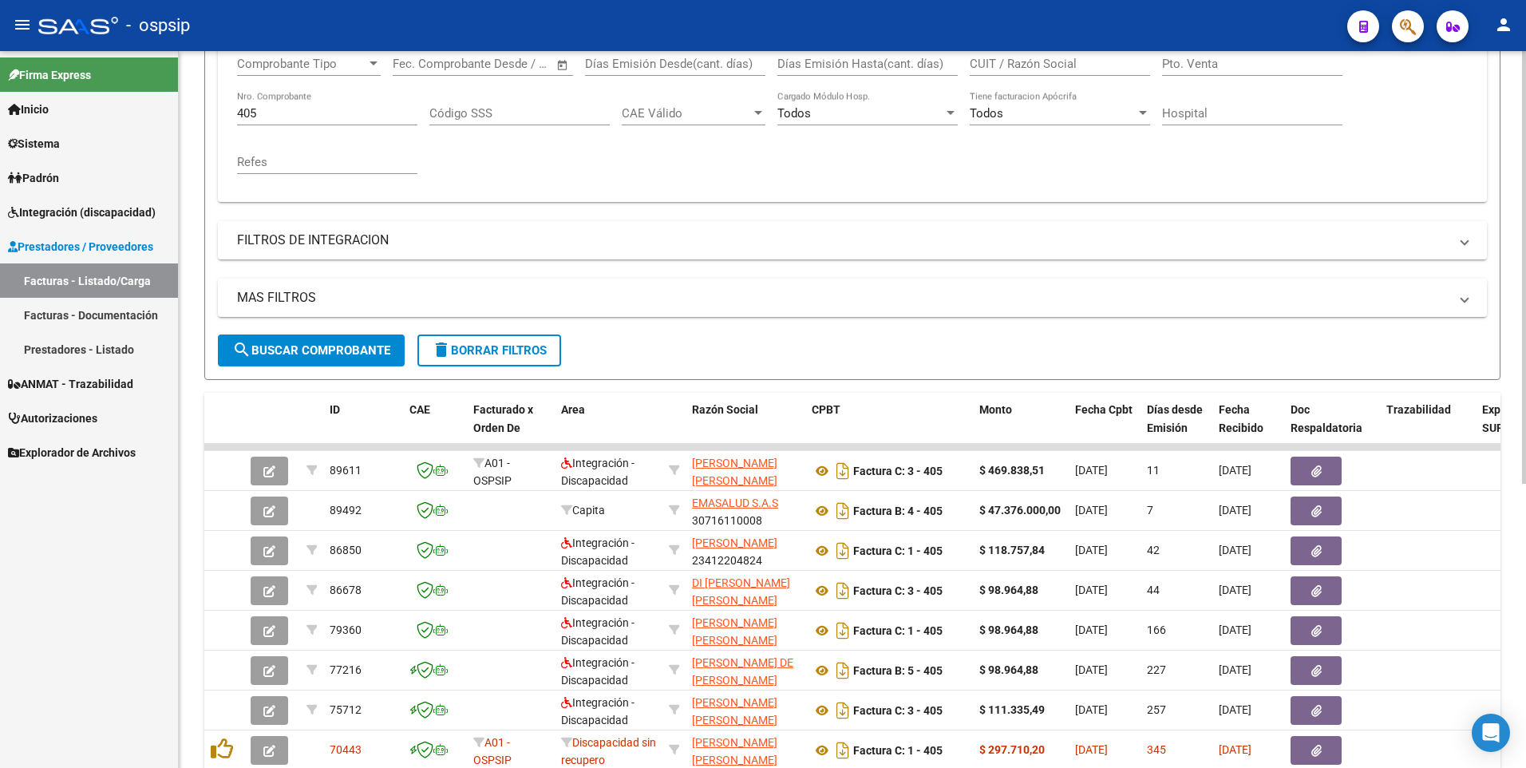
scroll to position [80, 0]
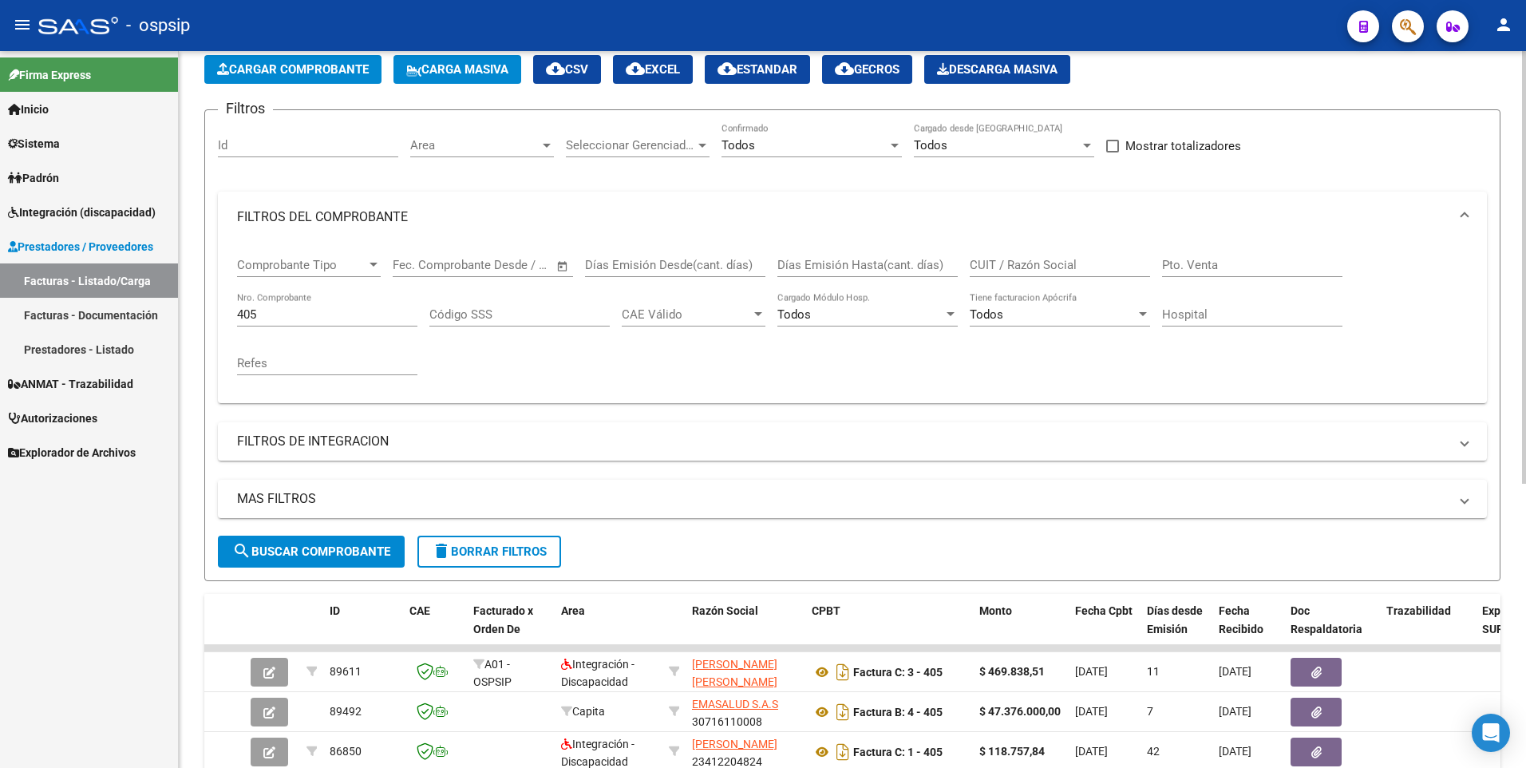
click at [1010, 264] on input "CUIT / Razón Social" at bounding box center [1060, 265] width 180 height 14
type input "30716110008"
click at [321, 322] on div "405 Nro. Comprobante" at bounding box center [327, 309] width 180 height 34
type input "4"
click at [303, 559] on button "search Buscar Comprobante" at bounding box center [311, 552] width 187 height 32
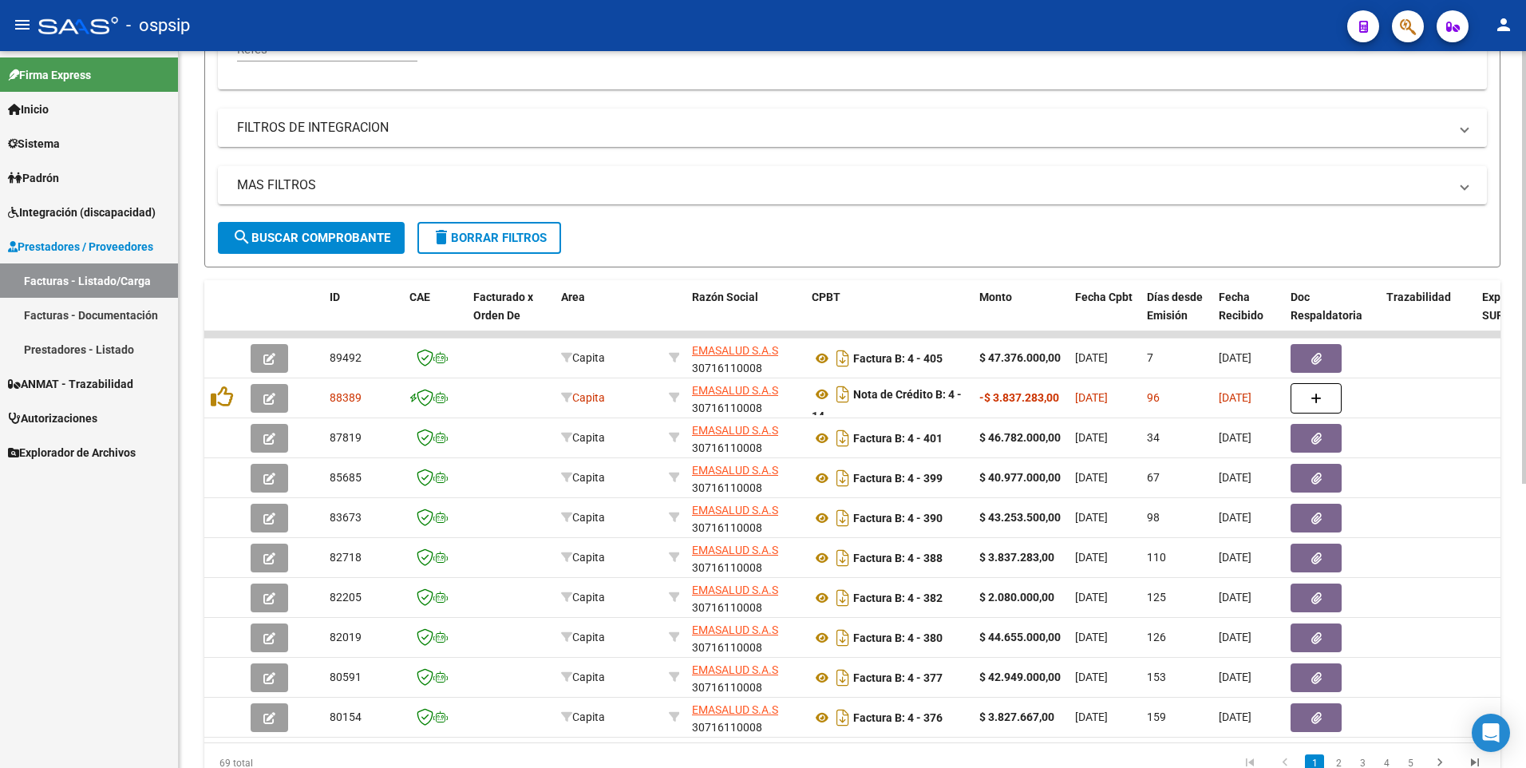
scroll to position [399, 0]
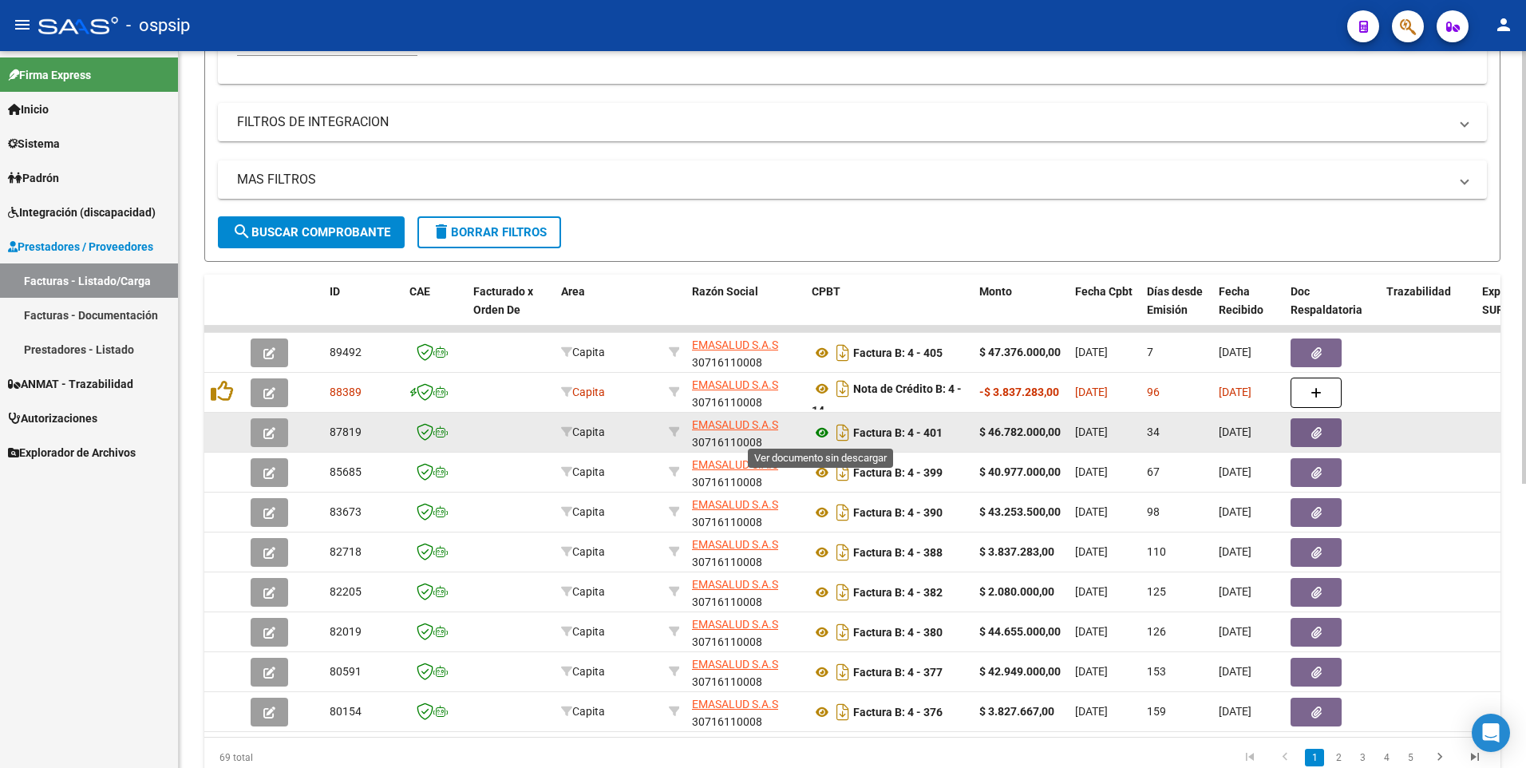
click at [824, 437] on icon at bounding box center [822, 432] width 21 height 19
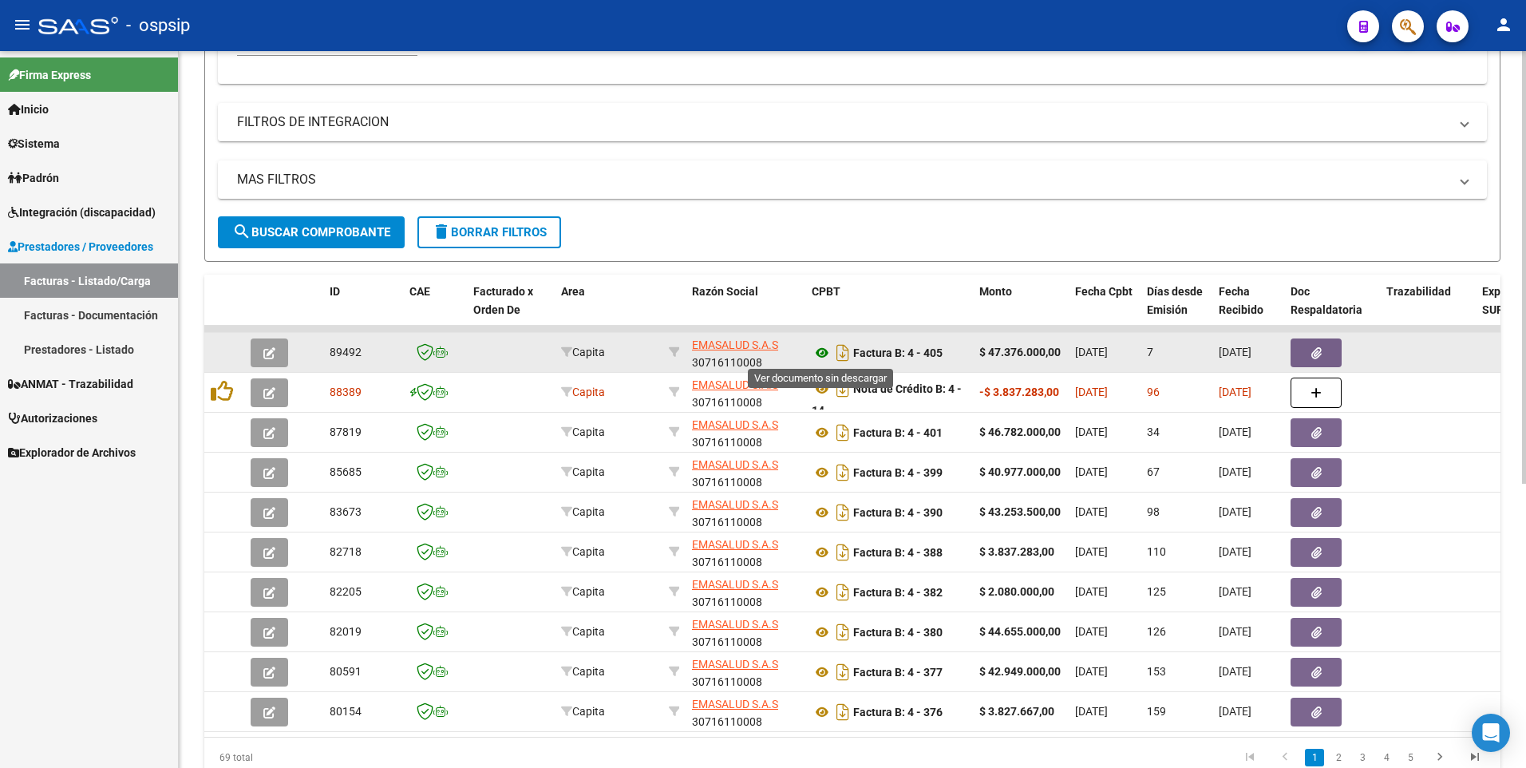
click at [822, 354] on icon at bounding box center [822, 352] width 21 height 19
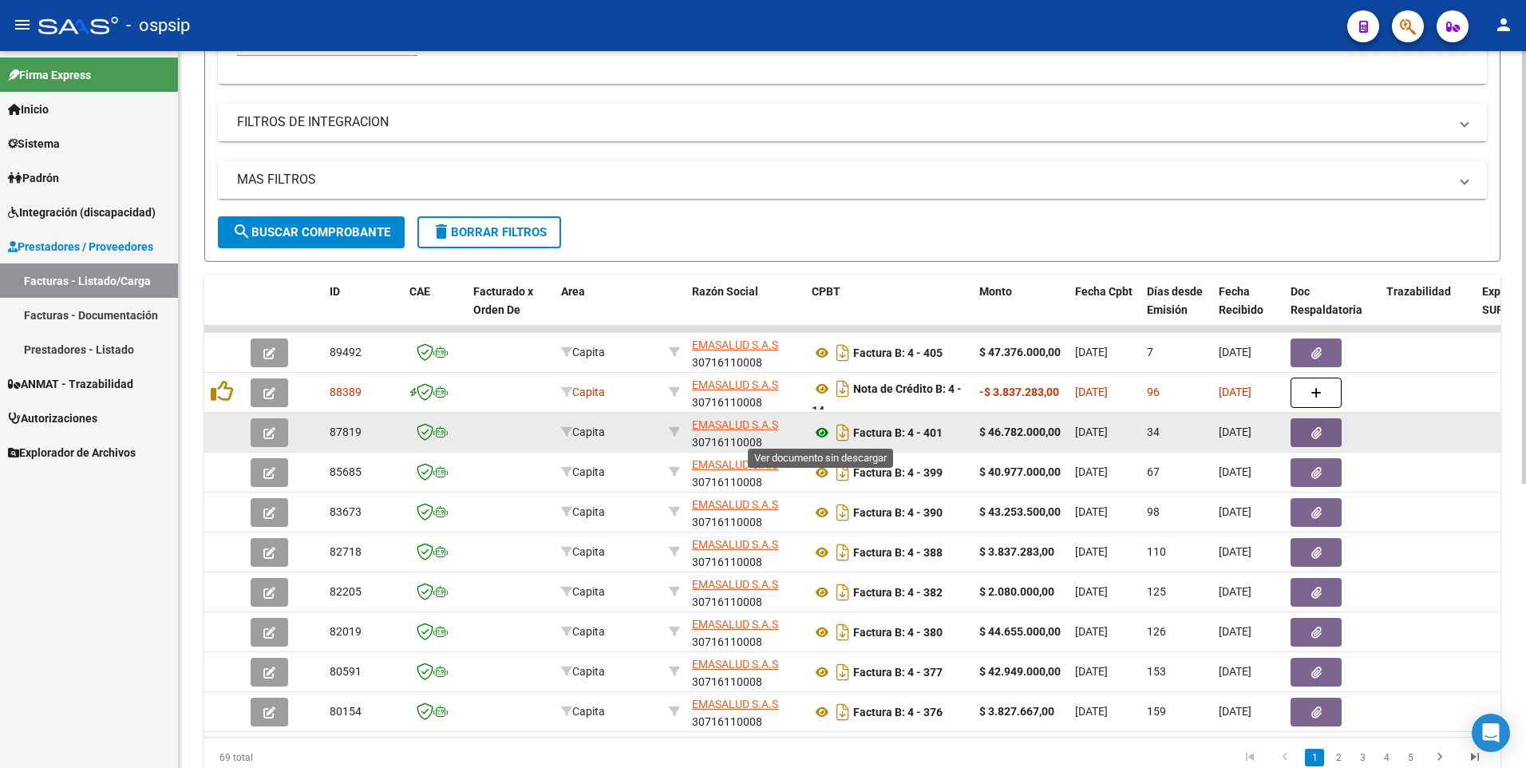
click at [815, 435] on icon at bounding box center [822, 432] width 21 height 19
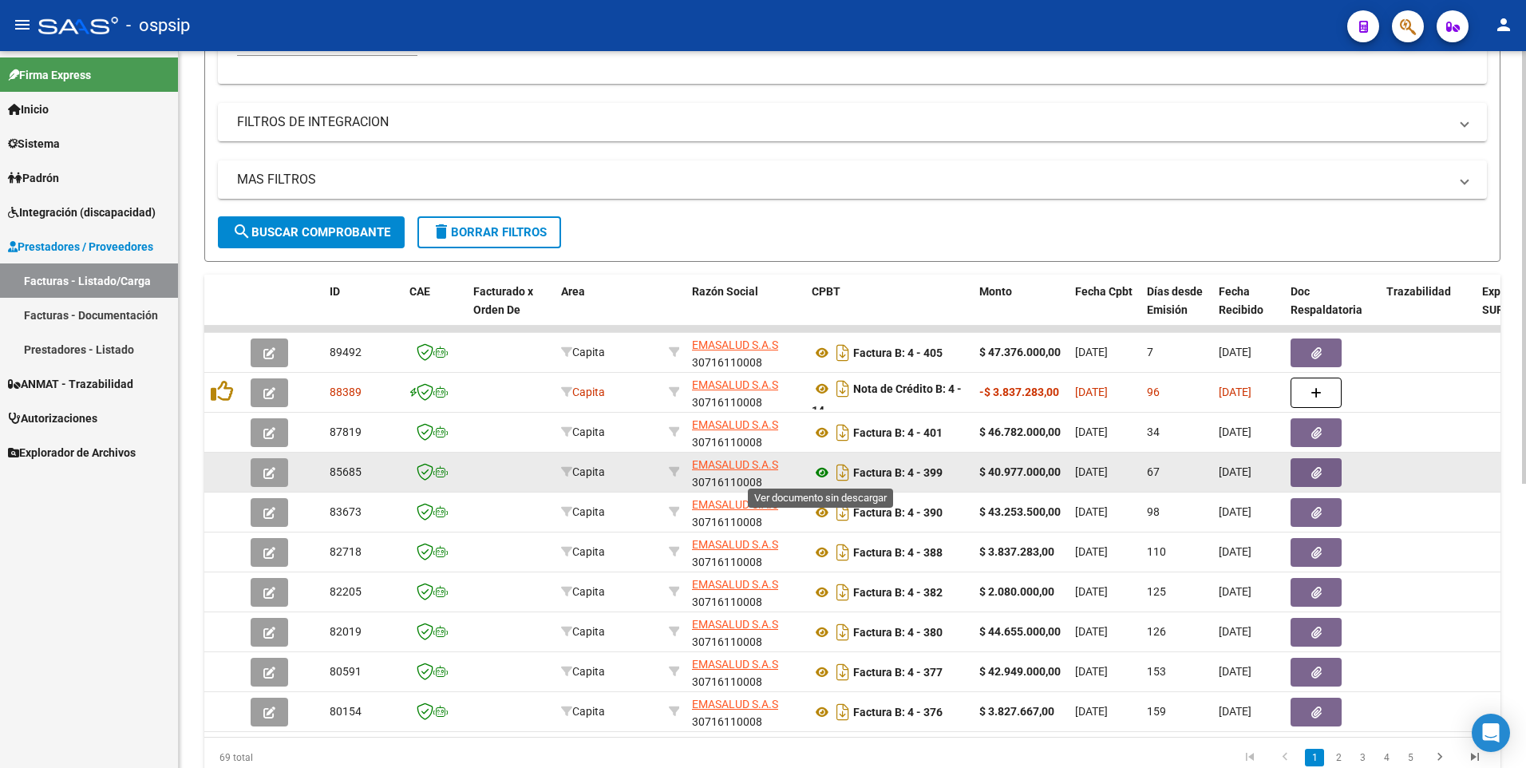
click at [819, 469] on icon at bounding box center [822, 472] width 21 height 19
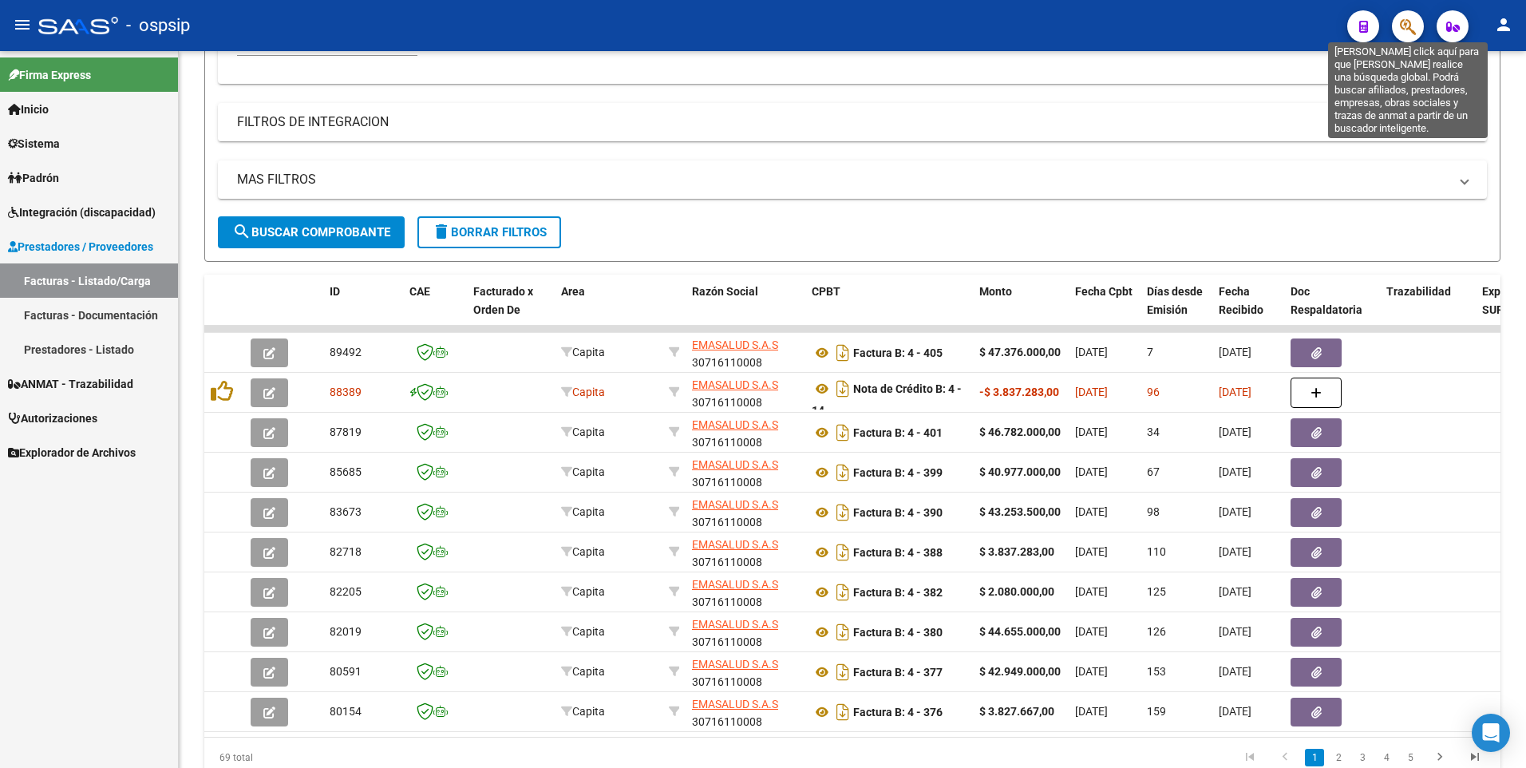
click at [1402, 23] on icon "button" at bounding box center [1408, 27] width 16 height 18
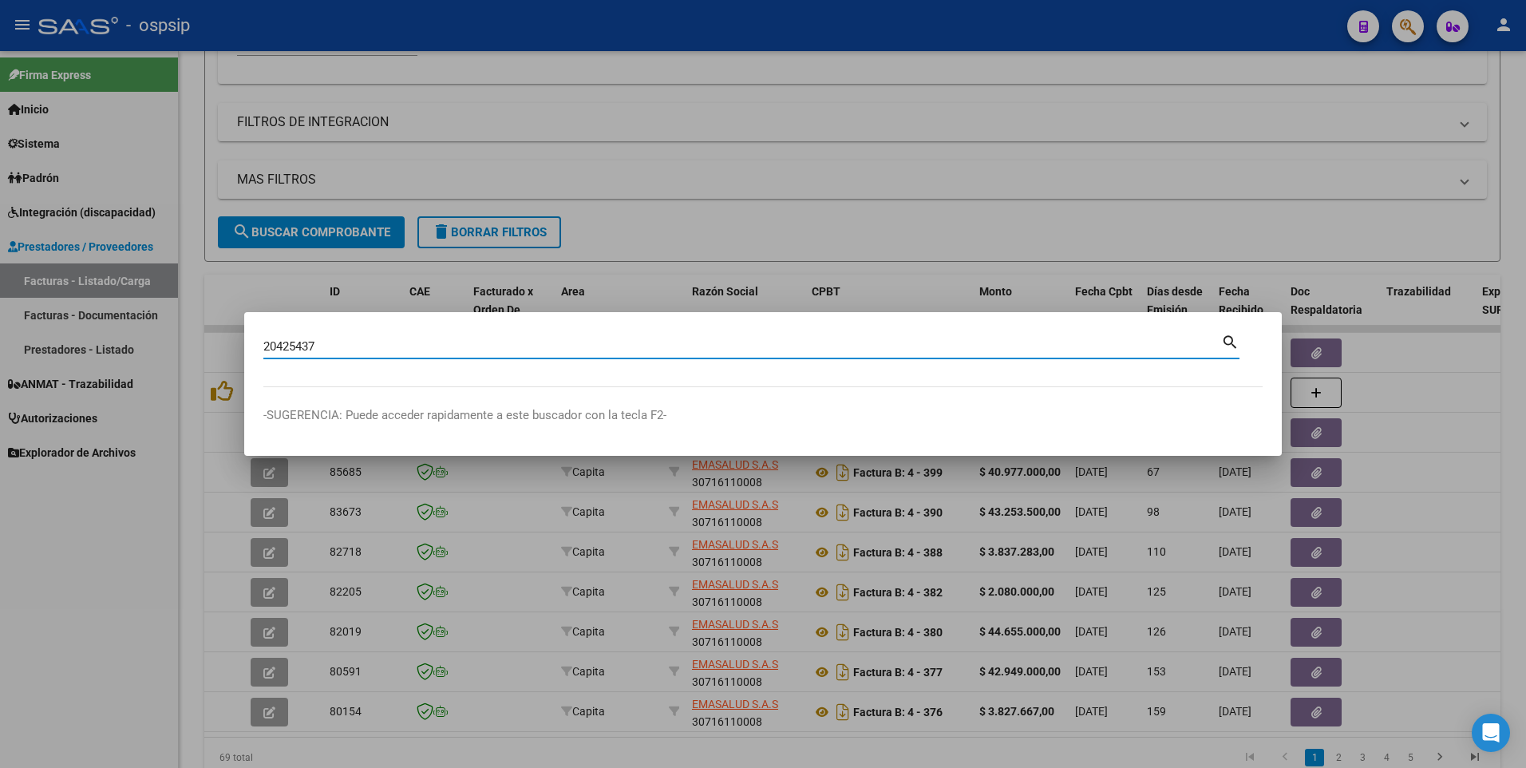
type input "20425437"
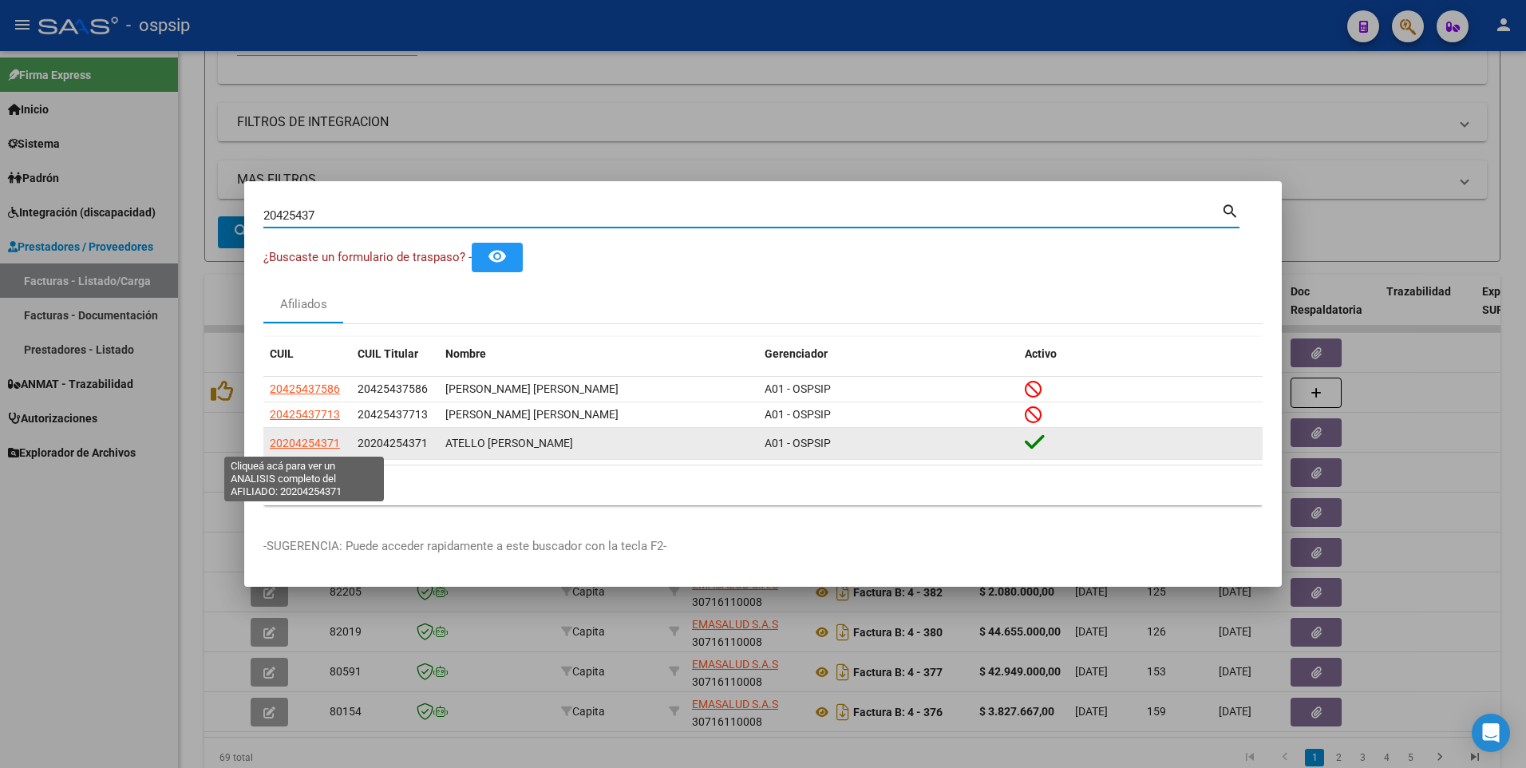
click at [338, 447] on span "20204254371" at bounding box center [305, 443] width 70 height 13
type textarea "20204254371"
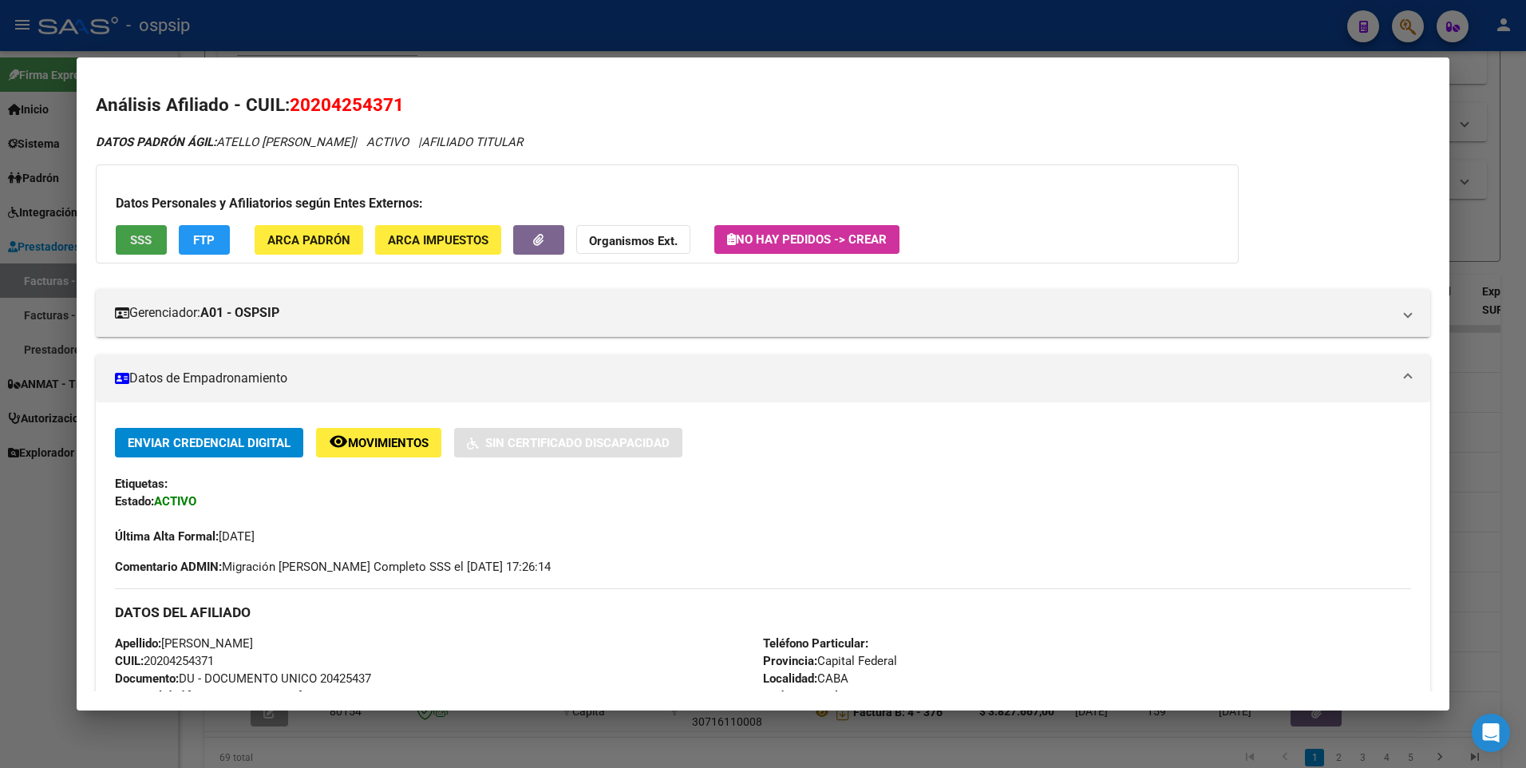
click at [130, 232] on span "SSS" at bounding box center [141, 239] width 22 height 14
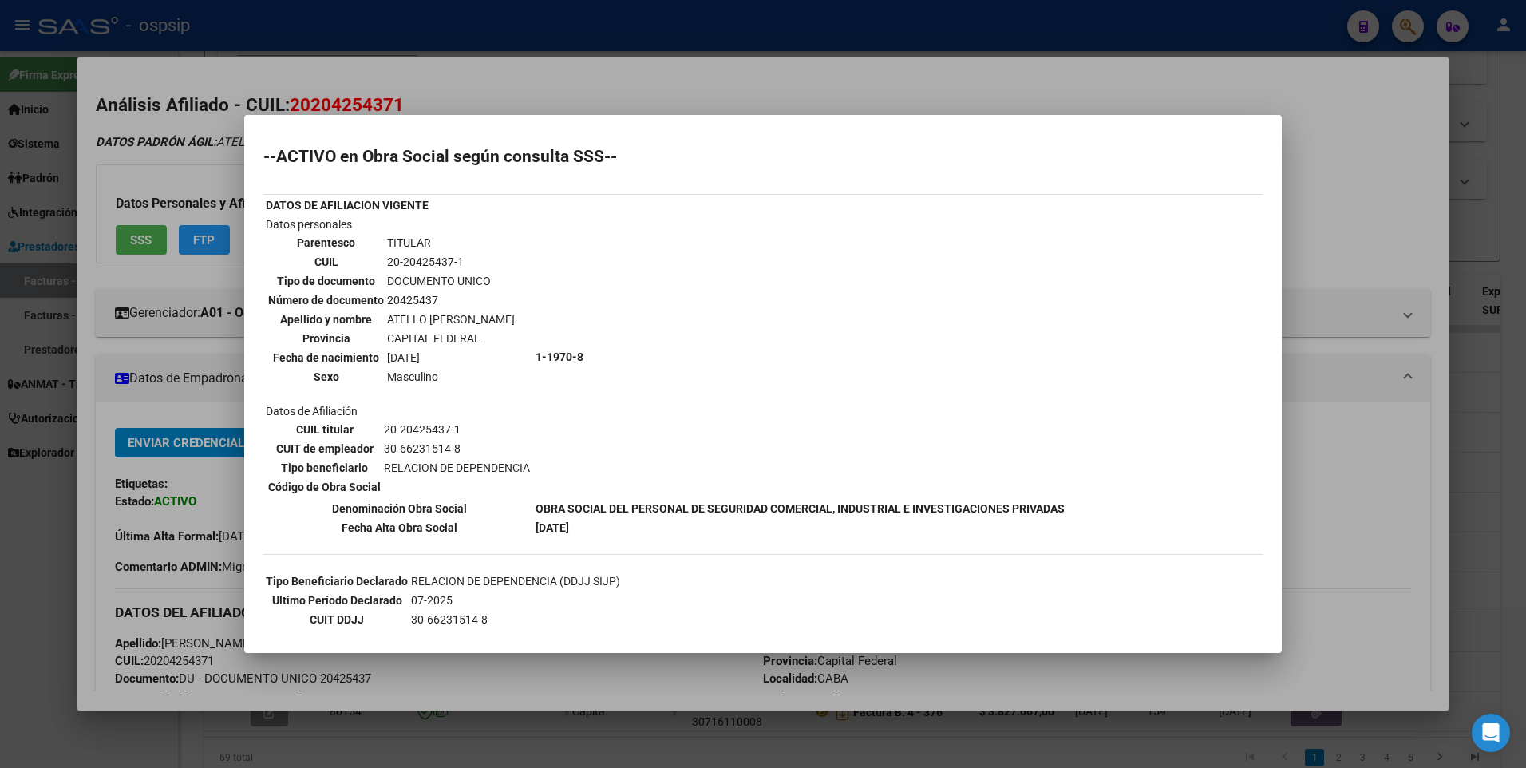
click at [1402, 159] on div at bounding box center [763, 384] width 1526 height 768
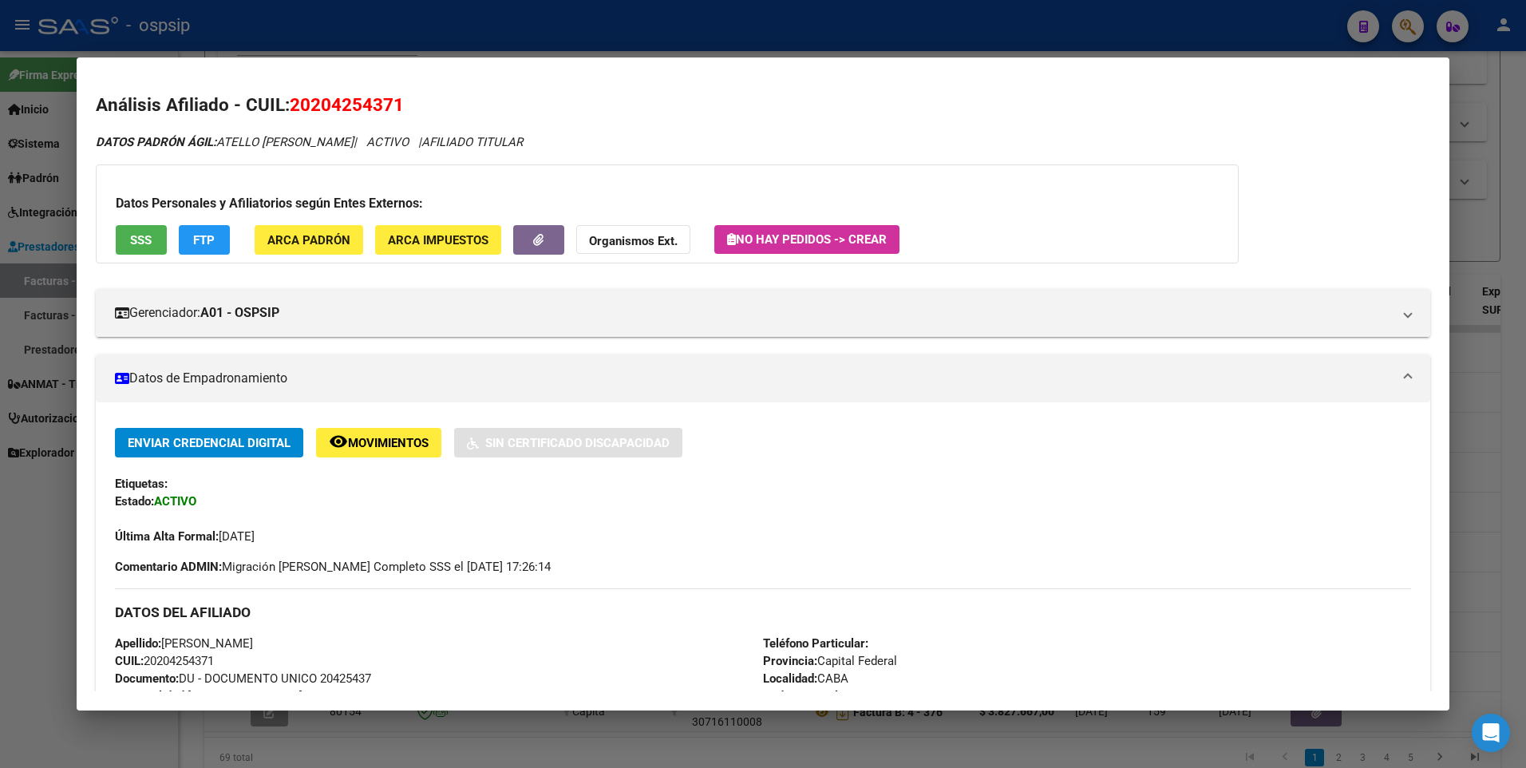
click at [1512, 111] on div at bounding box center [763, 384] width 1526 height 768
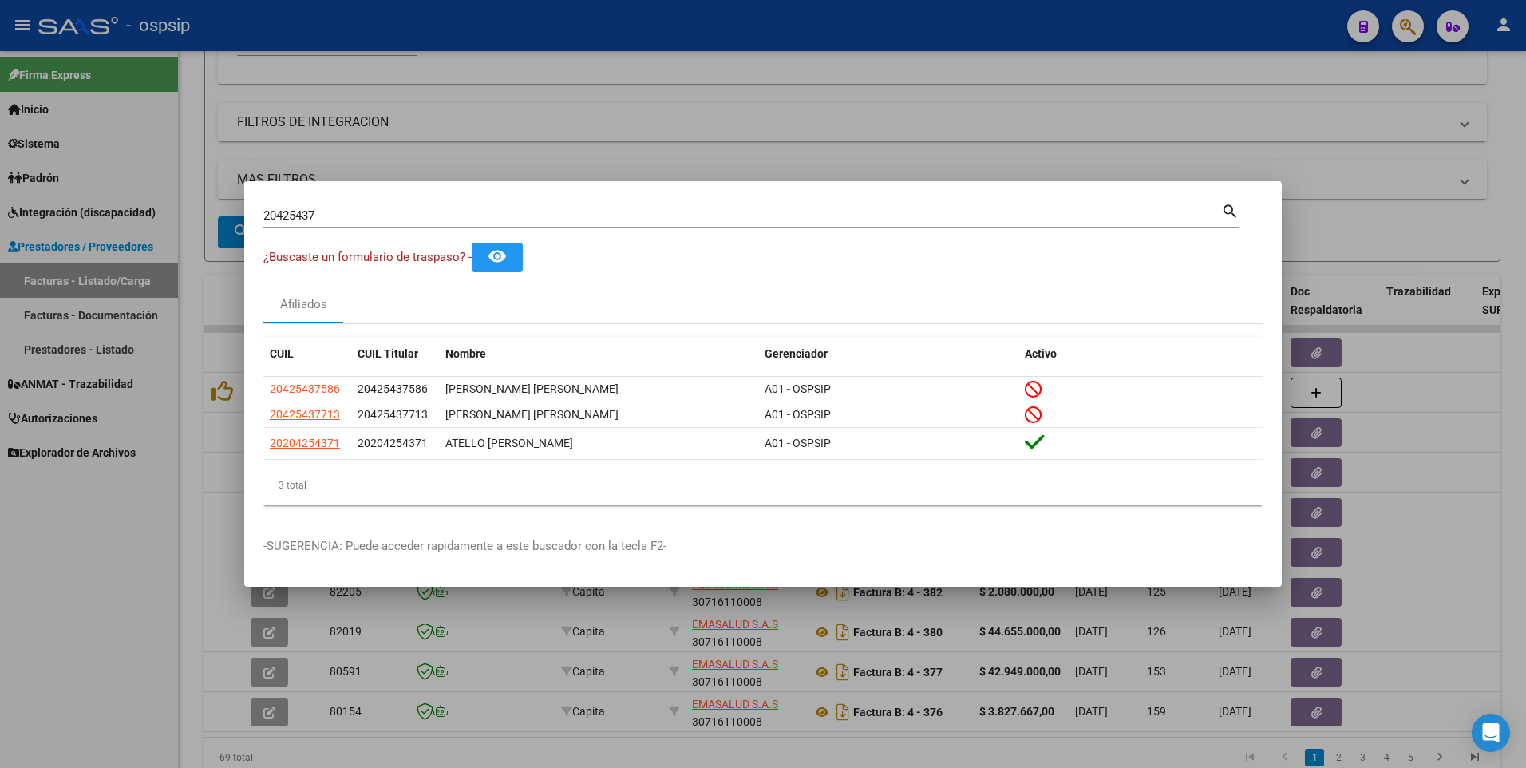
click at [448, 120] on div at bounding box center [763, 384] width 1526 height 768
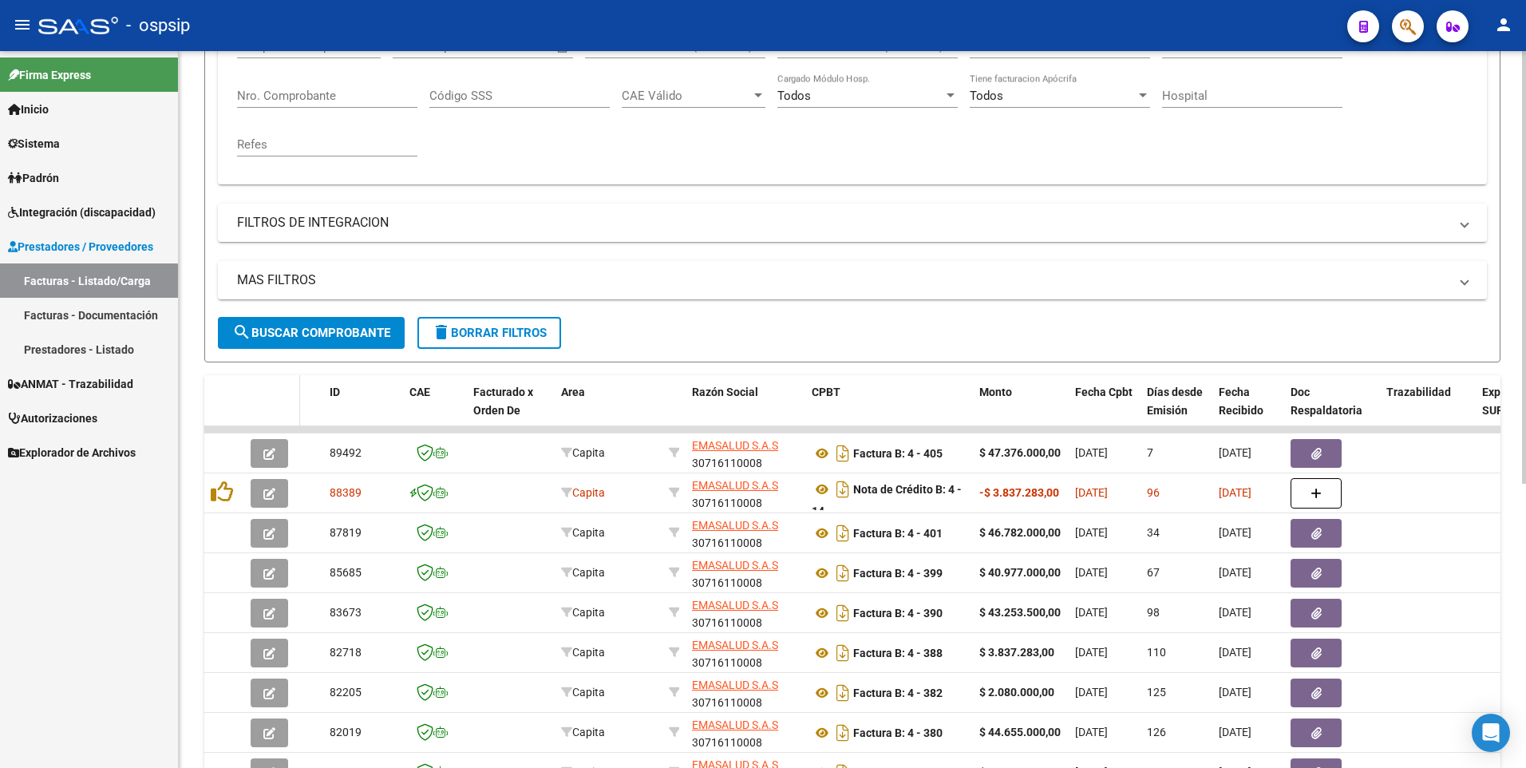
scroll to position [80, 0]
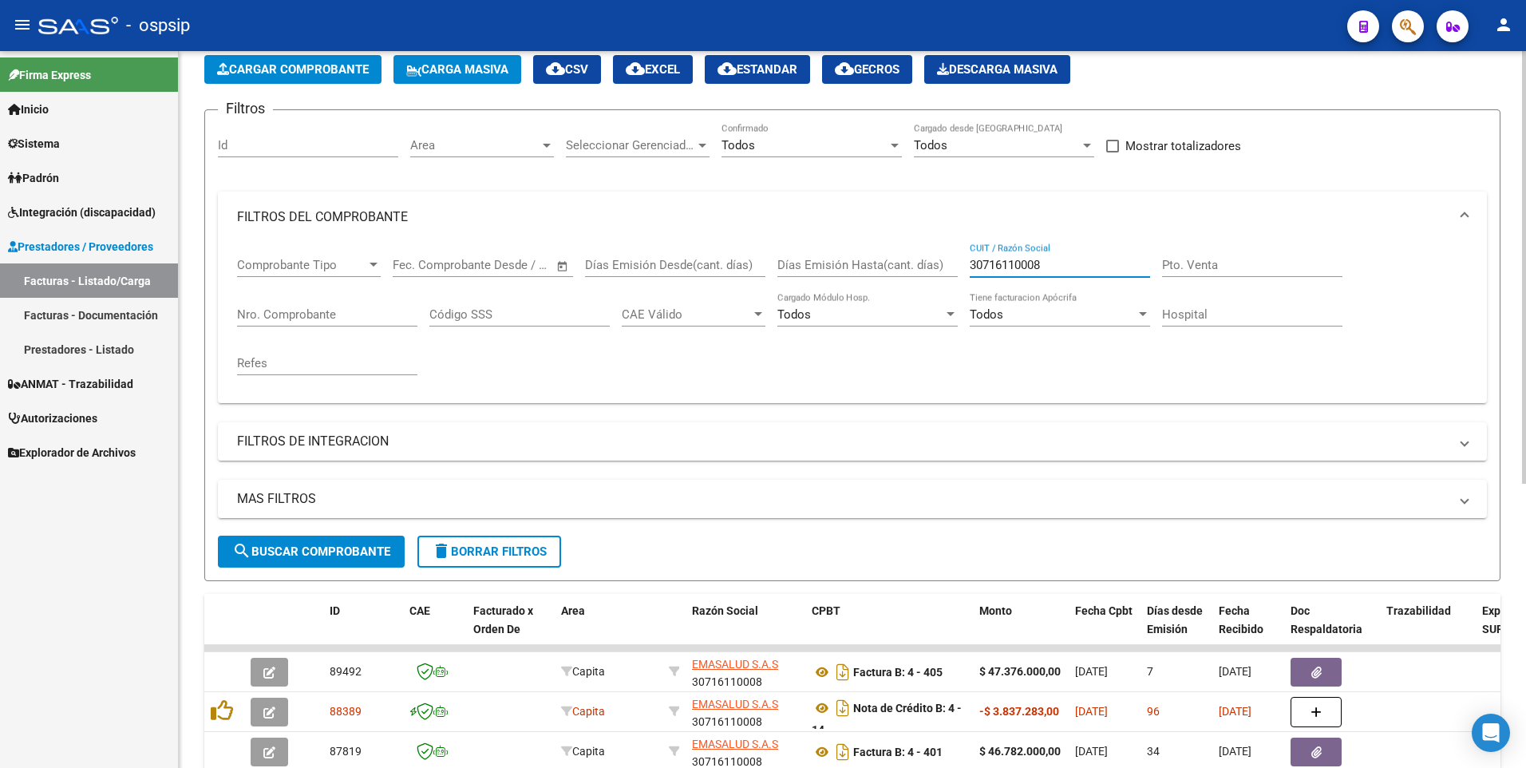
drag, startPoint x: 1046, startPoint y: 267, endPoint x: 891, endPoint y: 293, distance: 157.1
click at [891, 293] on div "Comprobante Tipo Comprobante Tipo Fecha inicio – Fecha fin Fec. Comprobante Des…" at bounding box center [852, 317] width 1231 height 148
click at [349, 299] on div "Nro. Comprobante" at bounding box center [327, 309] width 180 height 34
click at [358, 310] on input "Nro. Comprobante" at bounding box center [327, 314] width 180 height 14
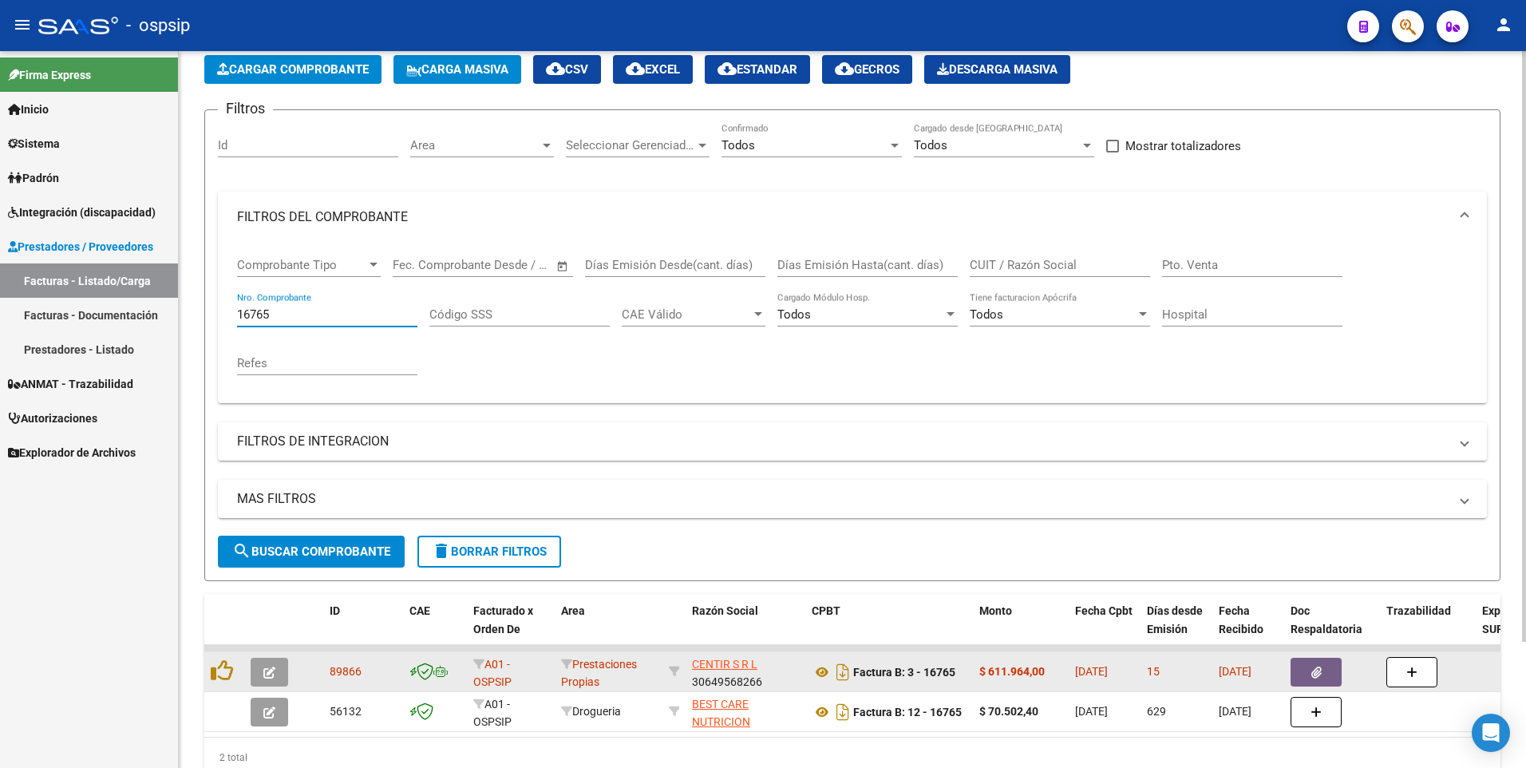
type input "16765"
click at [1317, 662] on button "button" at bounding box center [1316, 672] width 51 height 29
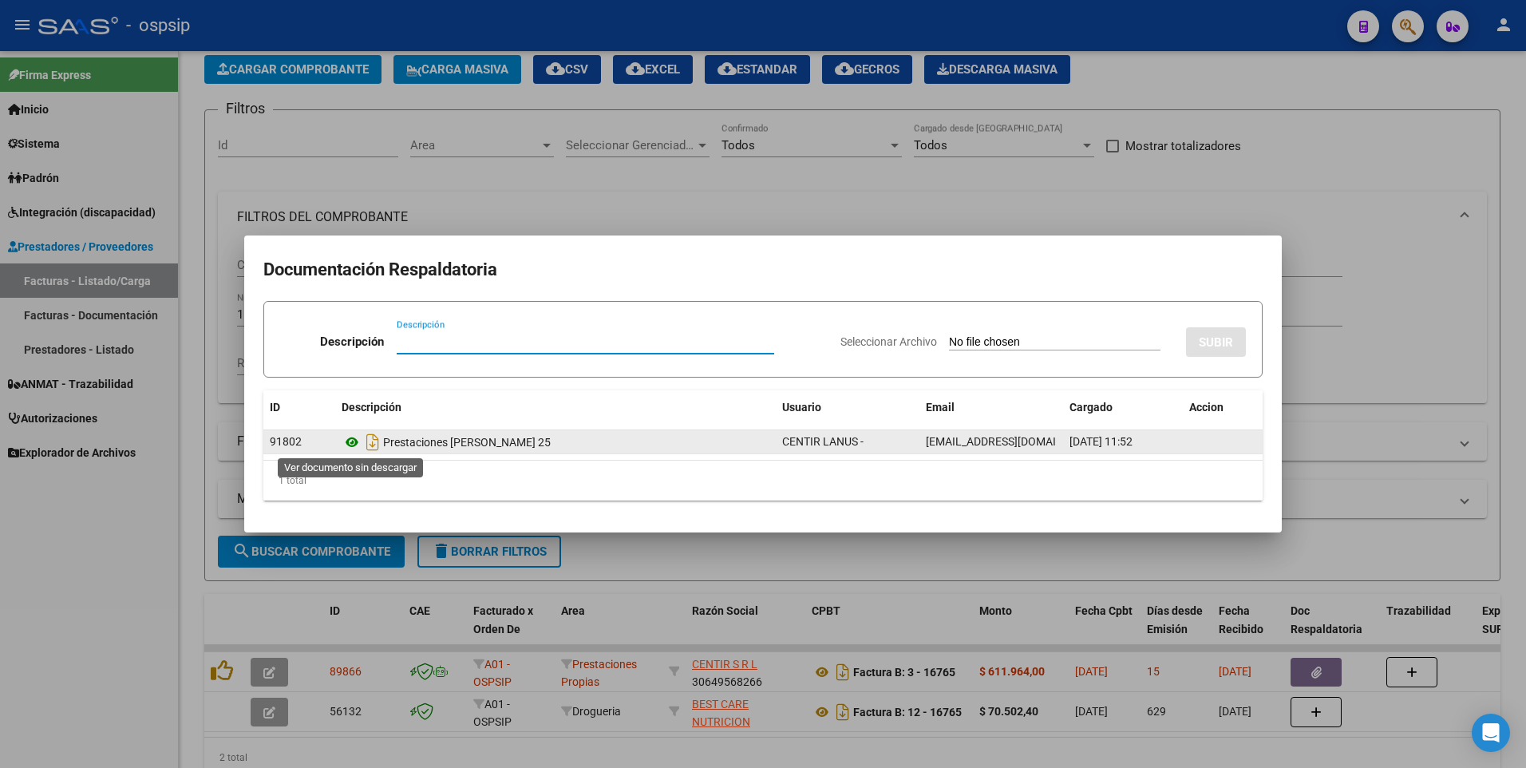
click at [354, 442] on icon at bounding box center [352, 442] width 21 height 19
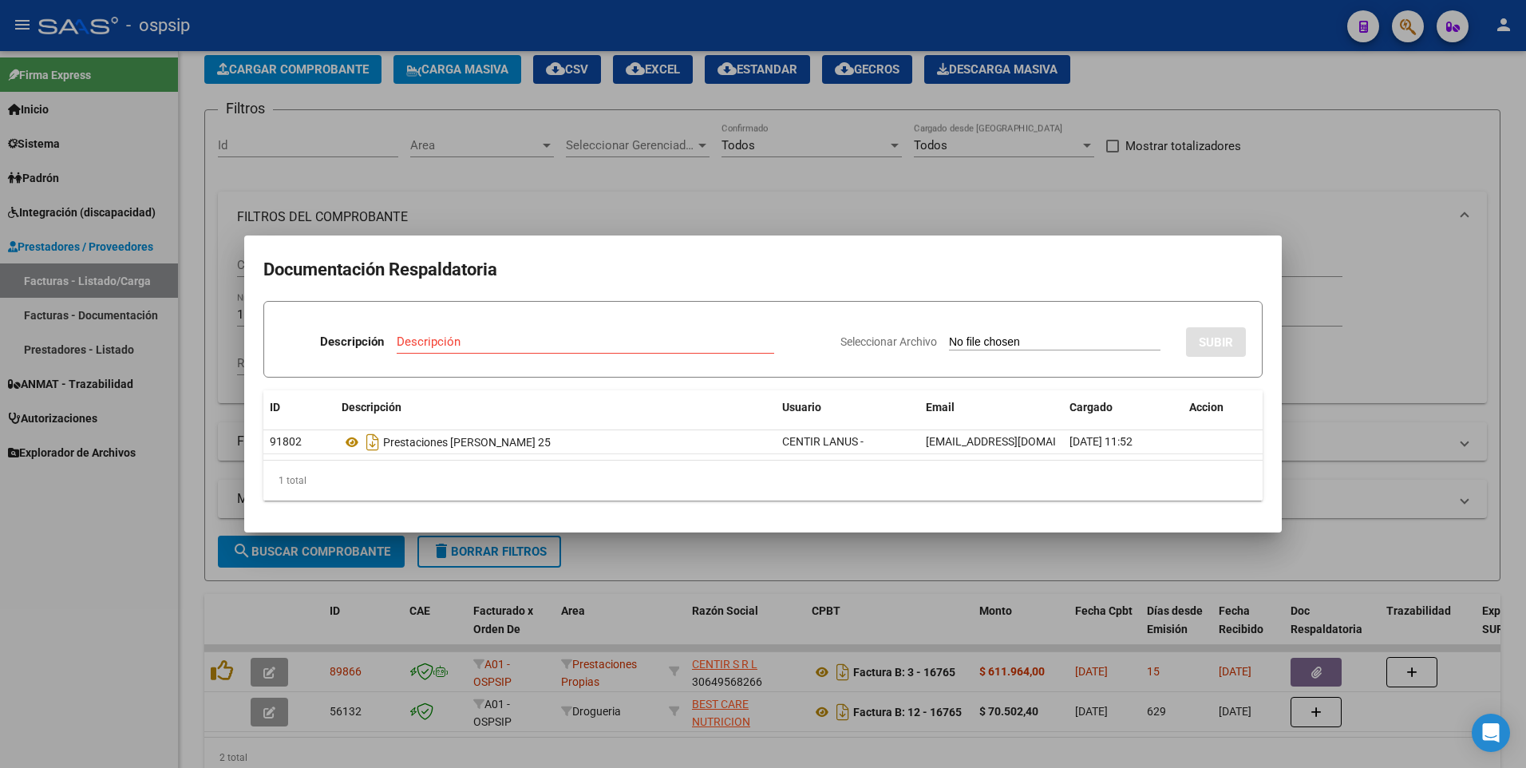
click at [719, 213] on div at bounding box center [763, 384] width 1526 height 768
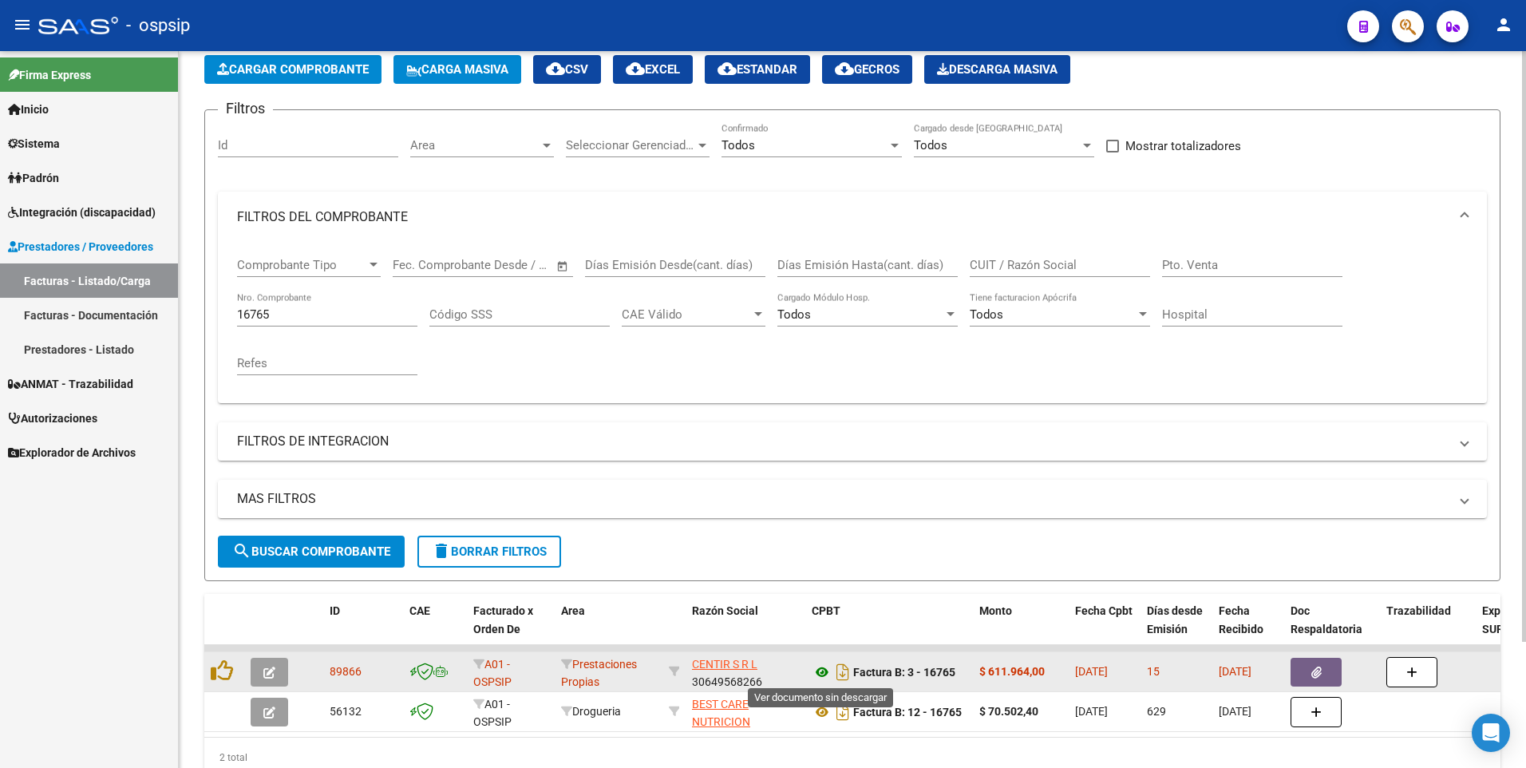
click at [822, 678] on icon at bounding box center [822, 671] width 21 height 19
